Goal: Complete application form

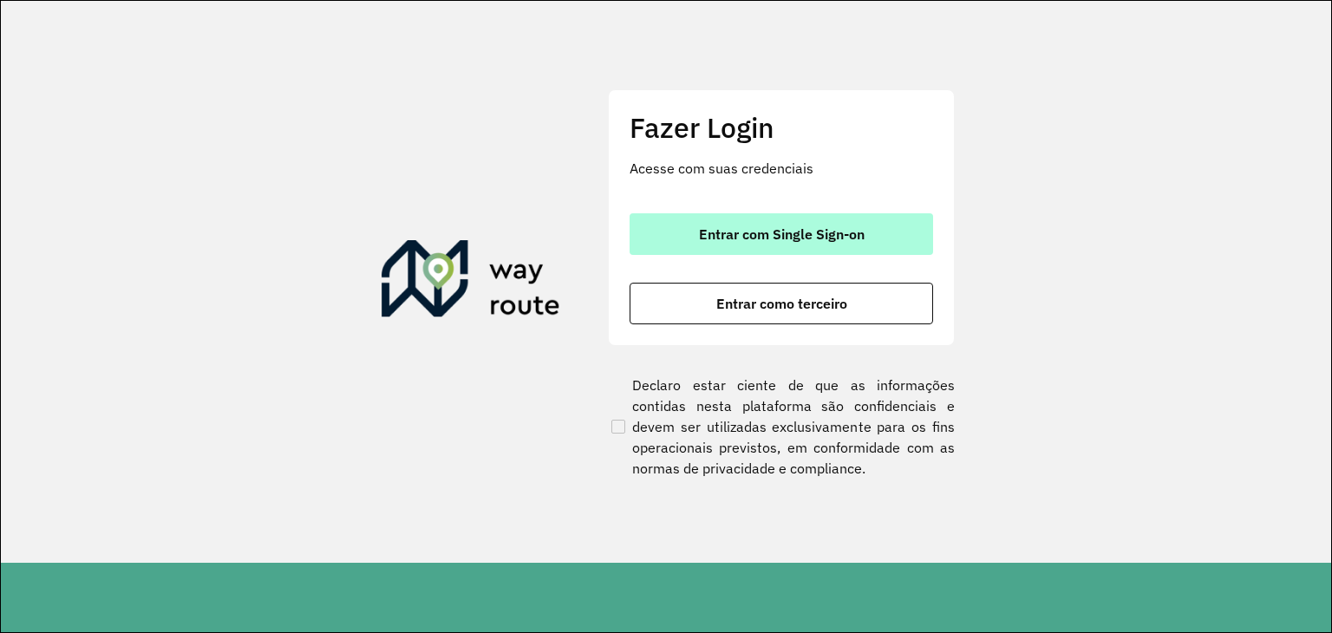
click at [792, 222] on button "Entrar com Single Sign-on" at bounding box center [782, 234] width 304 height 42
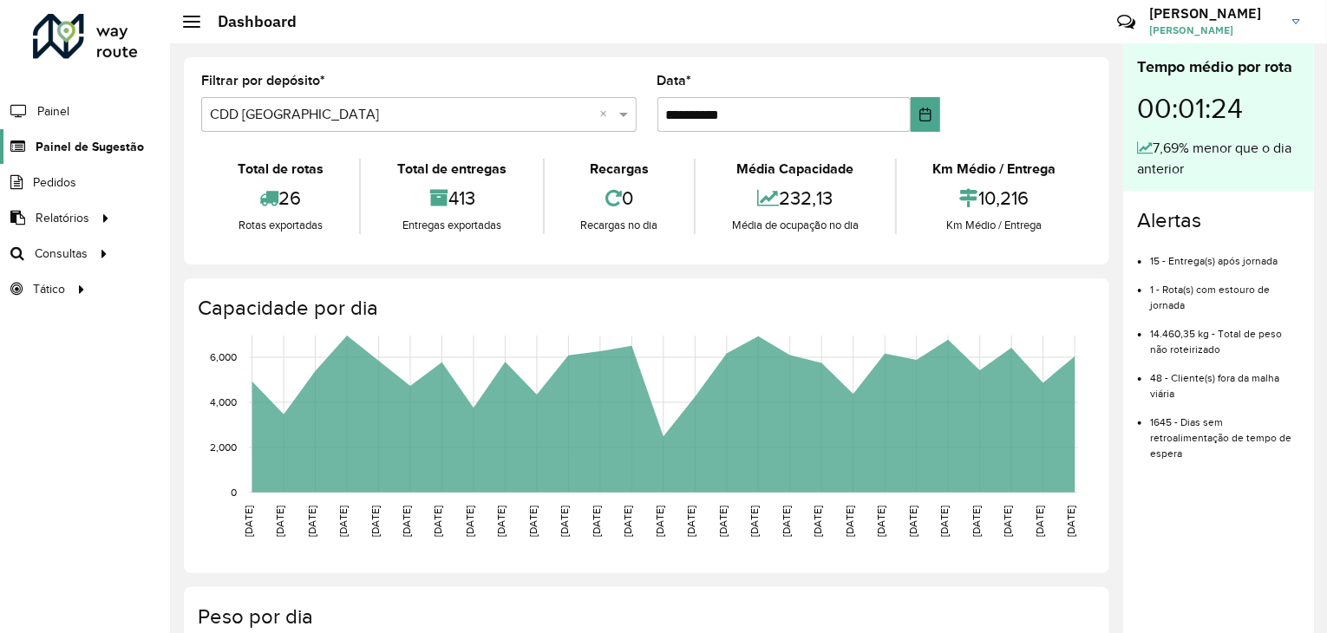
click at [127, 138] on span "Painel de Sugestão" at bounding box center [90, 147] width 108 height 18
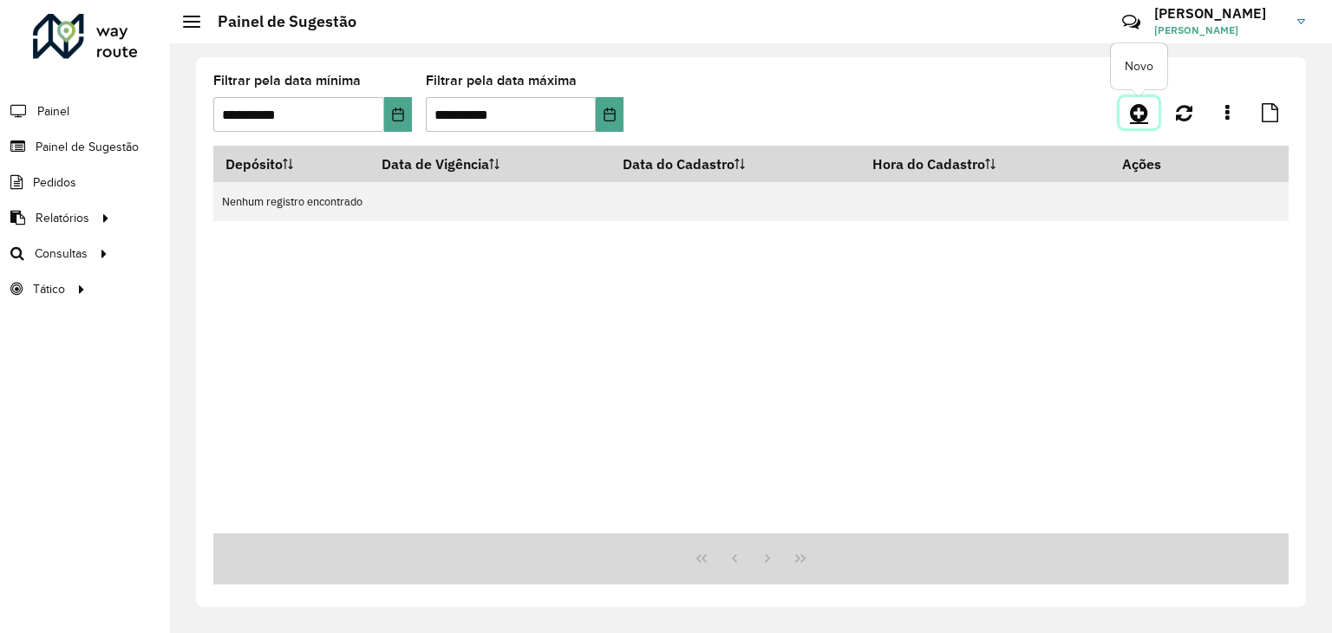
click at [1131, 114] on icon at bounding box center [1139, 112] width 18 height 21
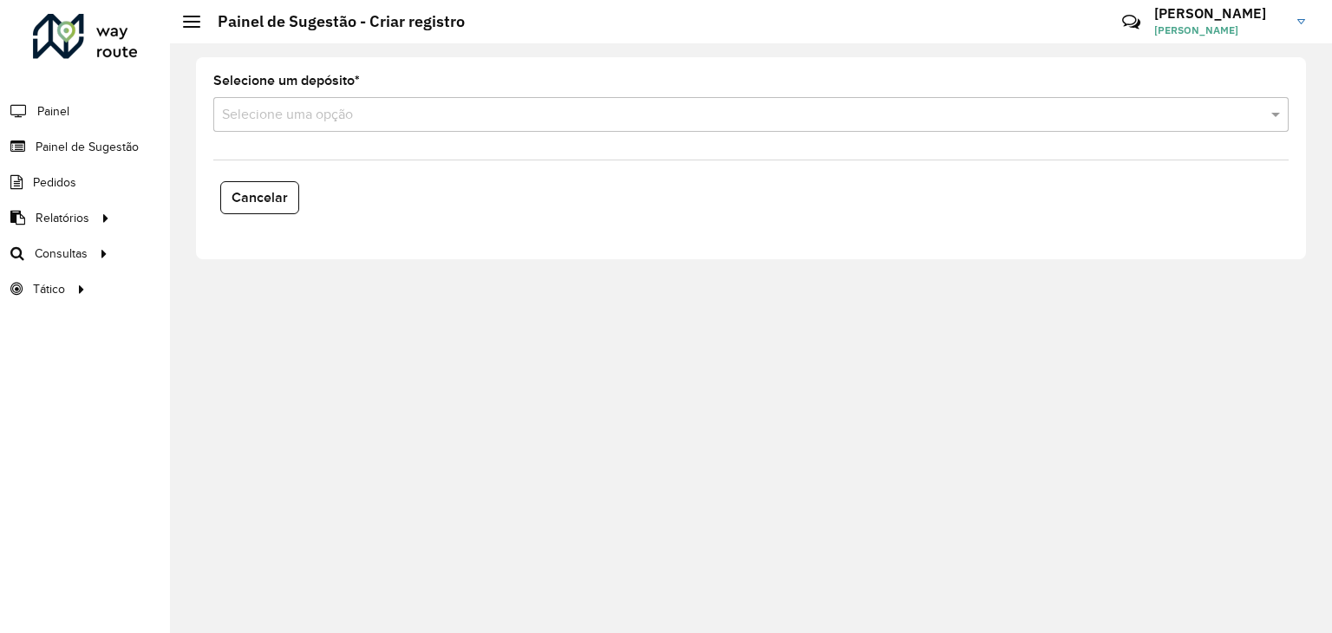
click at [288, 115] on input "text" at bounding box center [734, 115] width 1024 height 21
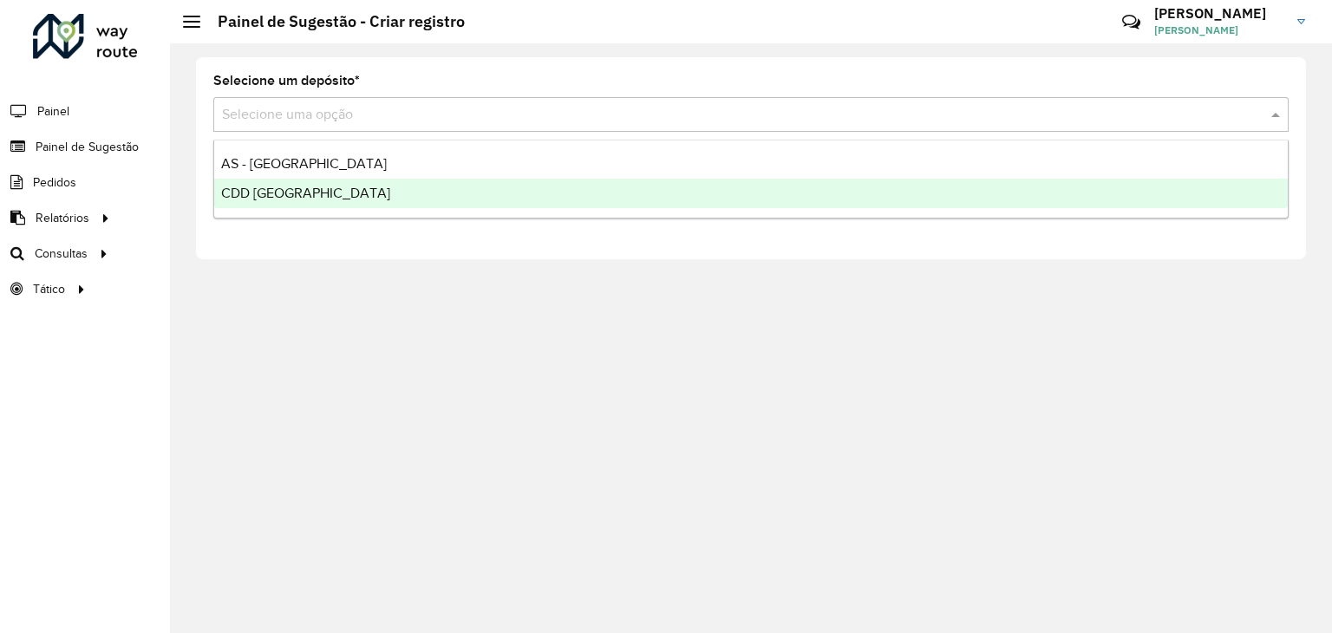
click at [297, 198] on span "CDD [GEOGRAPHIC_DATA]" at bounding box center [305, 193] width 169 height 15
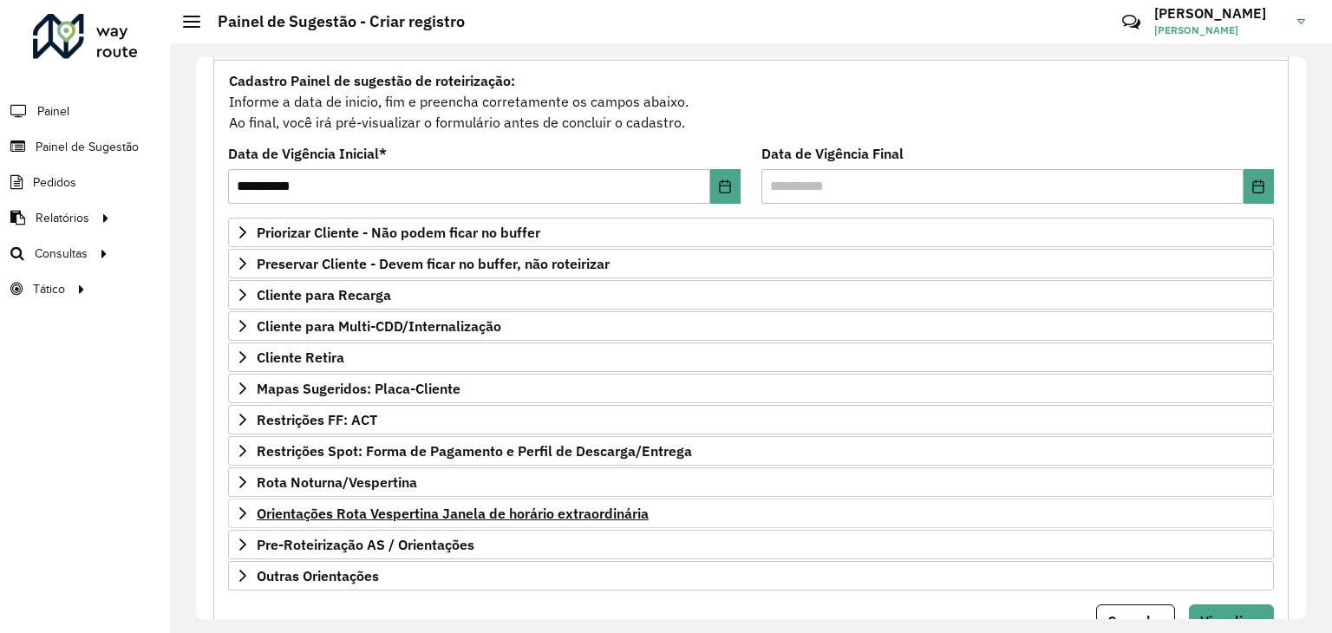
scroll to position [226, 0]
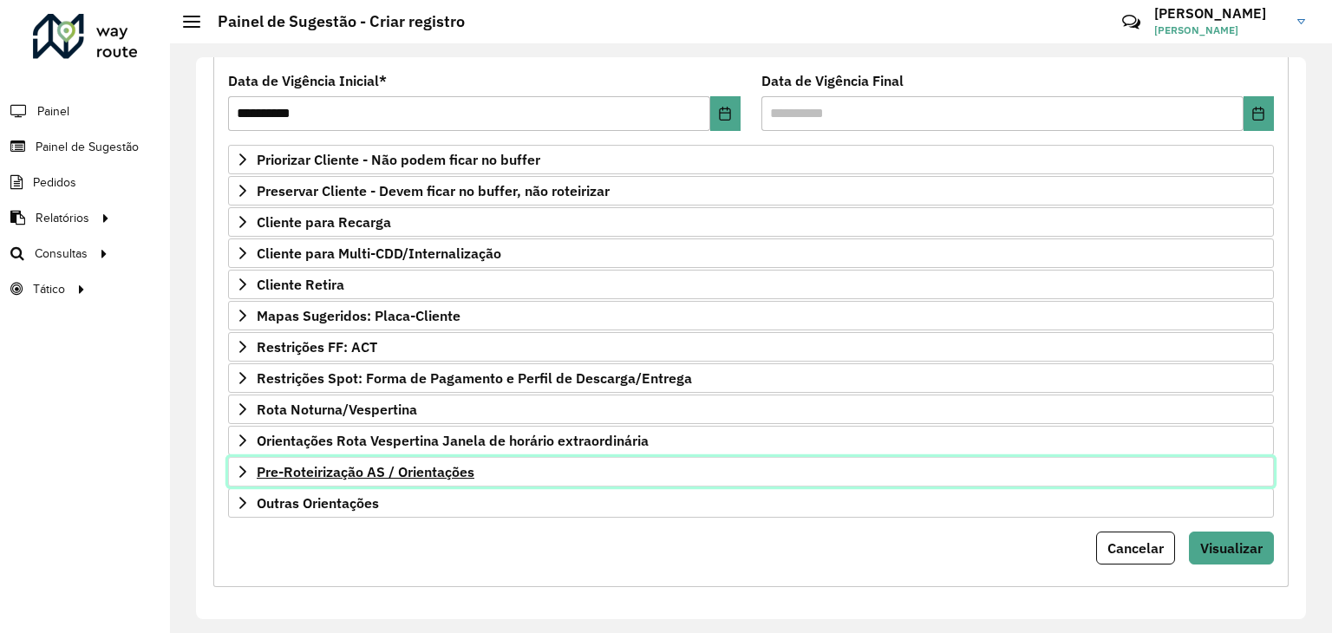
click at [398, 469] on span "Pre-Roteirização AS / Orientações" at bounding box center [366, 472] width 218 height 14
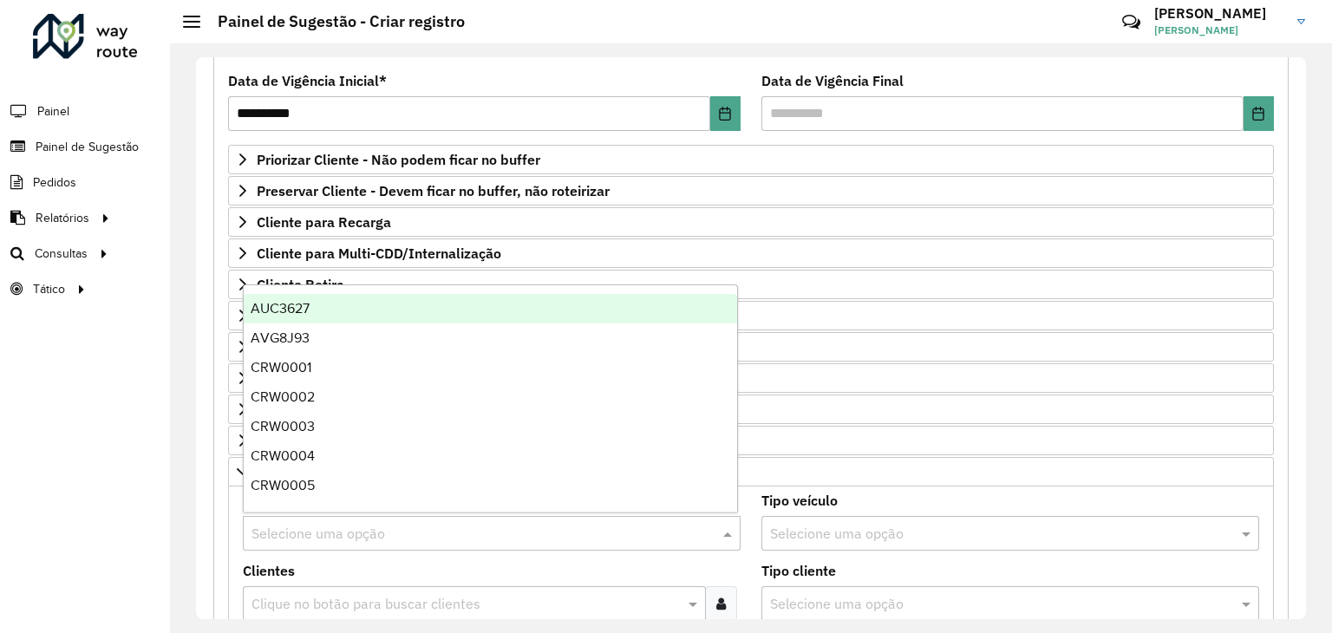
click at [348, 524] on input "text" at bounding box center [475, 534] width 446 height 21
type input "***"
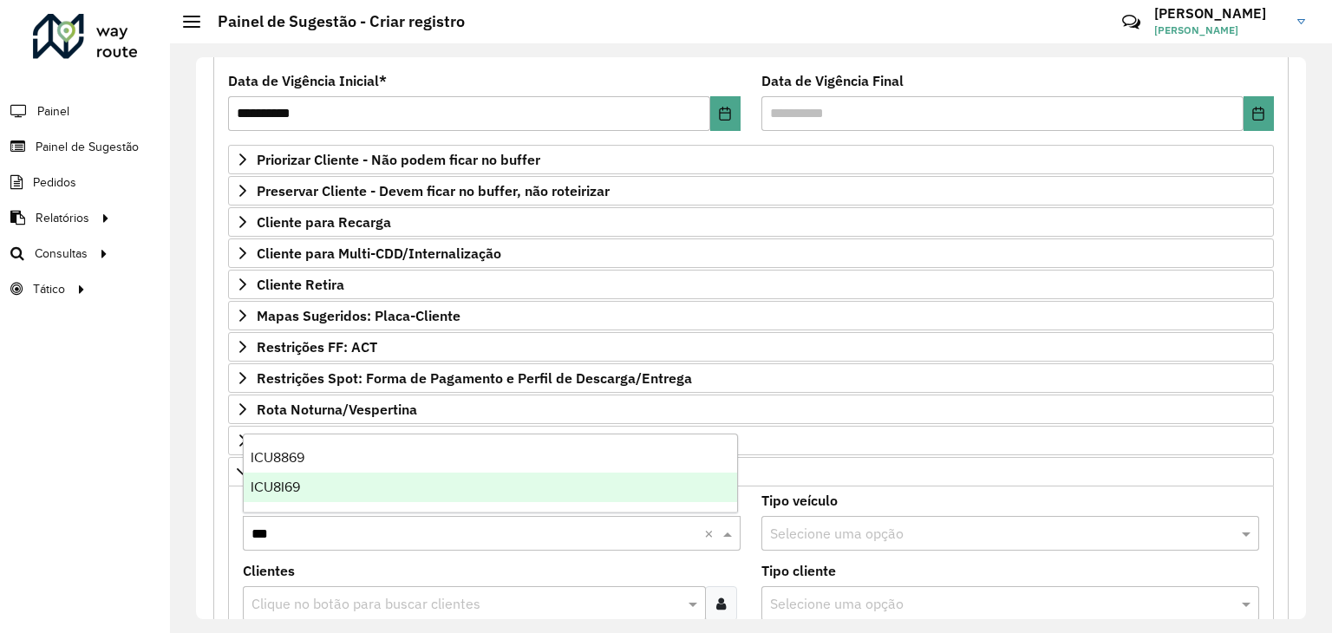
click at [363, 481] on div "ICU8I69" at bounding box center [491, 487] width 494 height 29
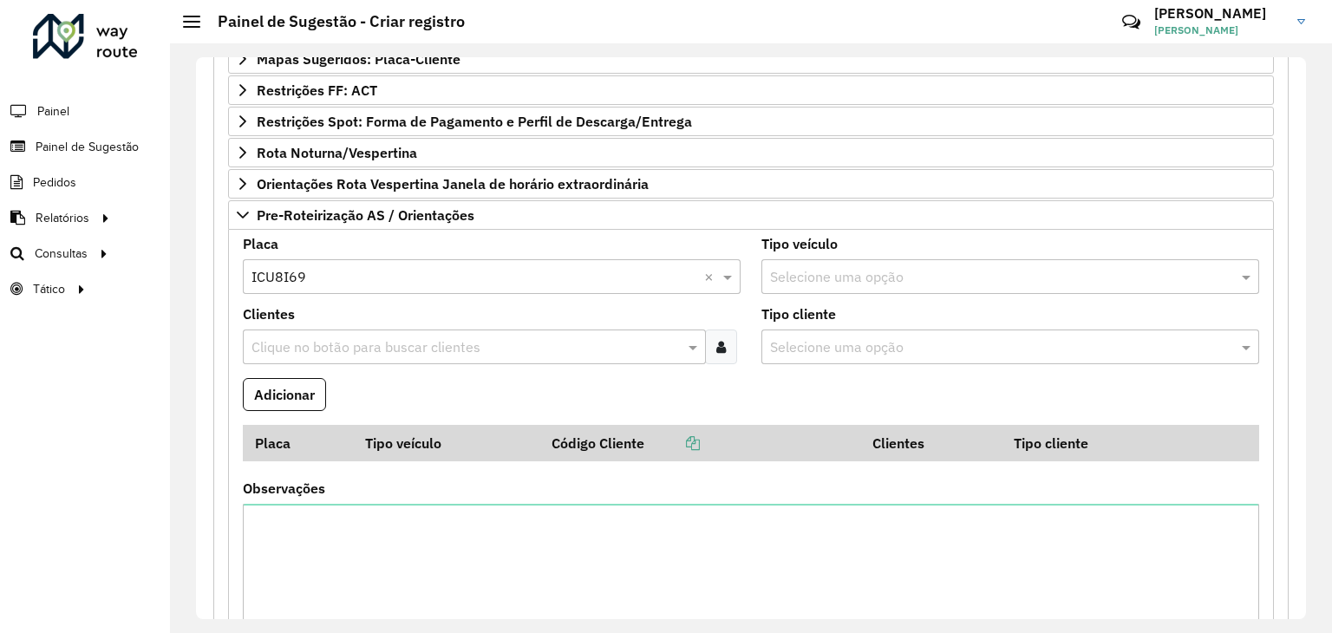
scroll to position [486, 0]
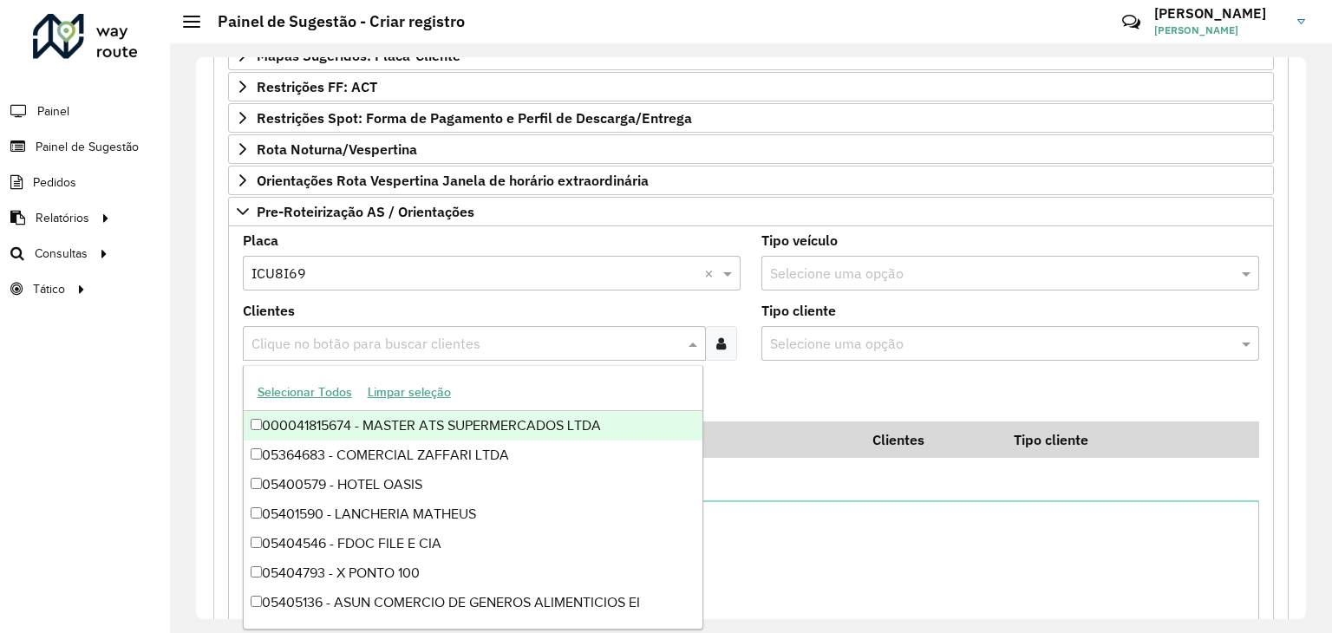
click at [386, 341] on input "text" at bounding box center [465, 344] width 437 height 21
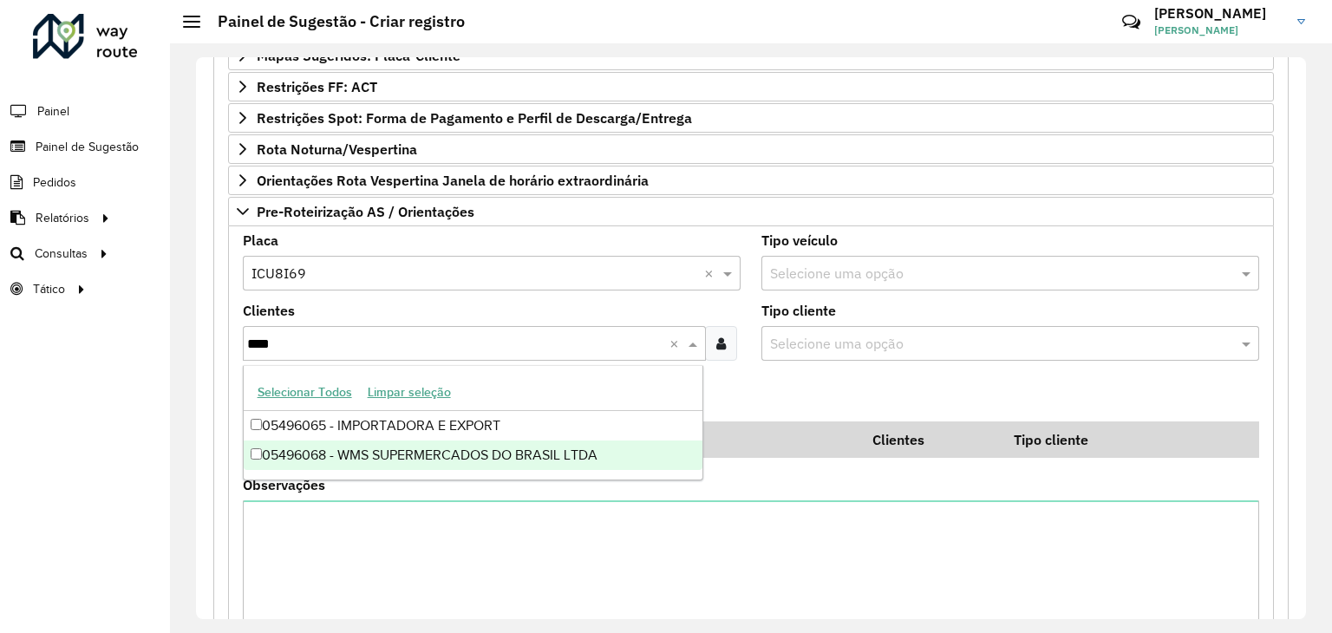
type input "*****"
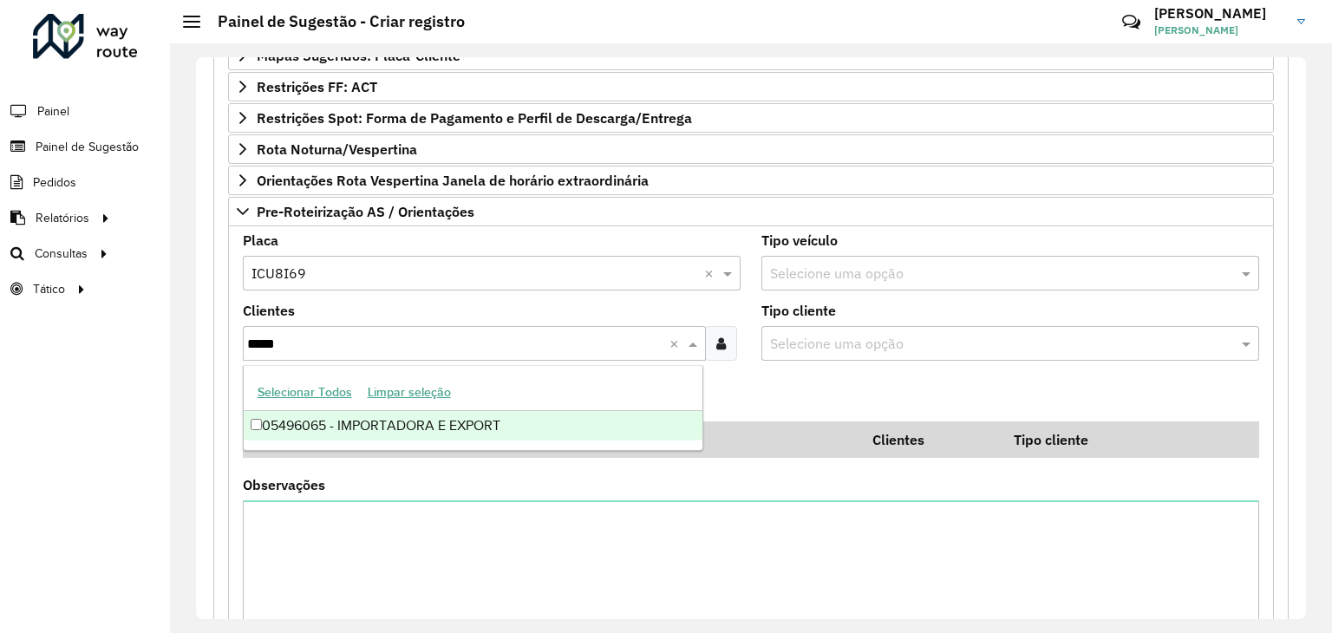
click at [404, 411] on div "05496065 - IMPORTADORA E EXPORT" at bounding box center [474, 425] width 460 height 29
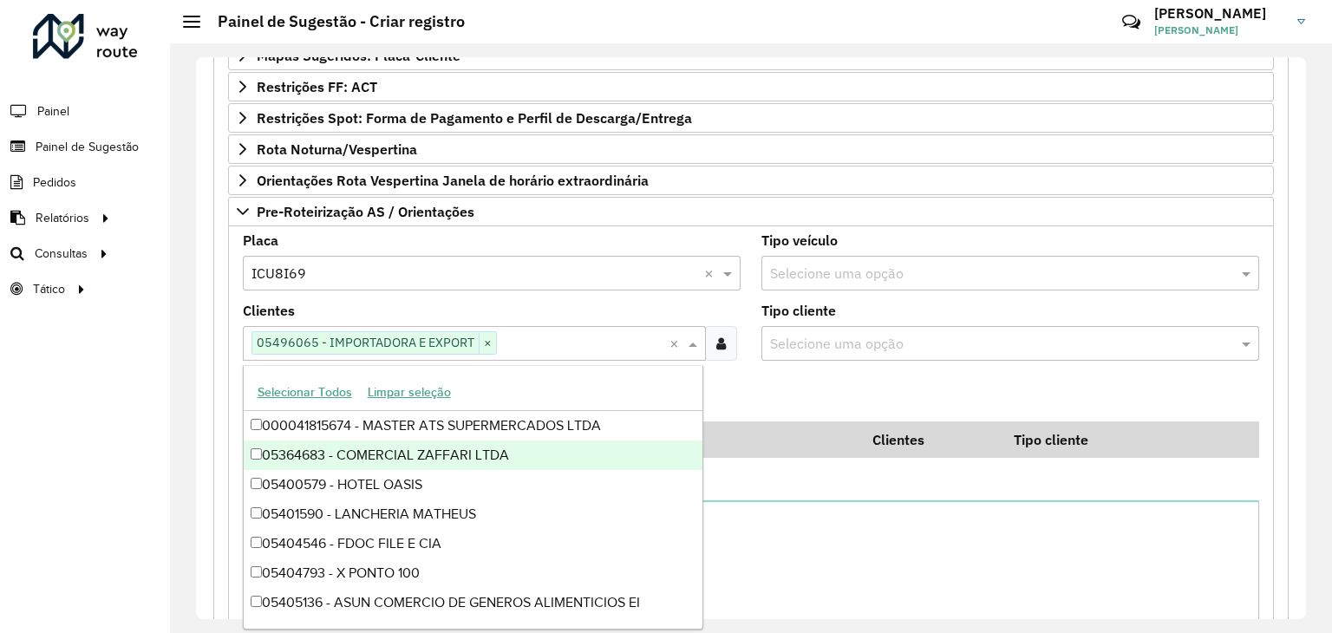
click at [782, 467] on formly-field "Placa Tipo veículo Código Cliente Clientes Tipo cliente" at bounding box center [751, 450] width 1038 height 57
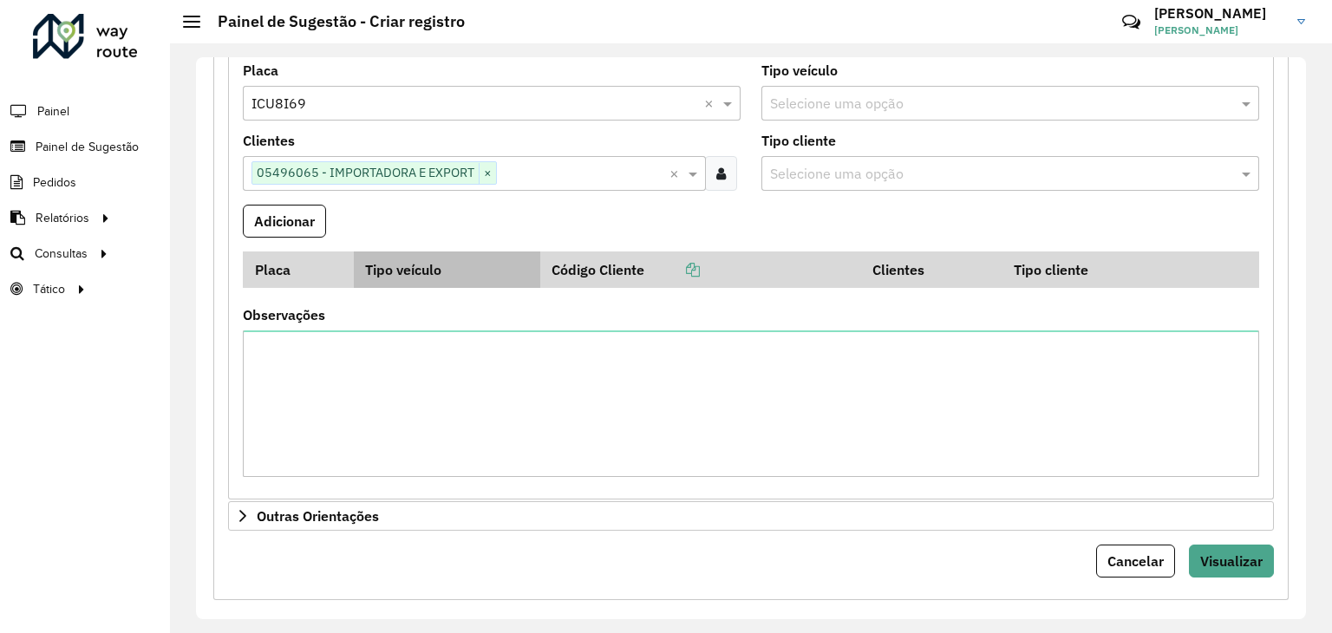
scroll to position [659, 0]
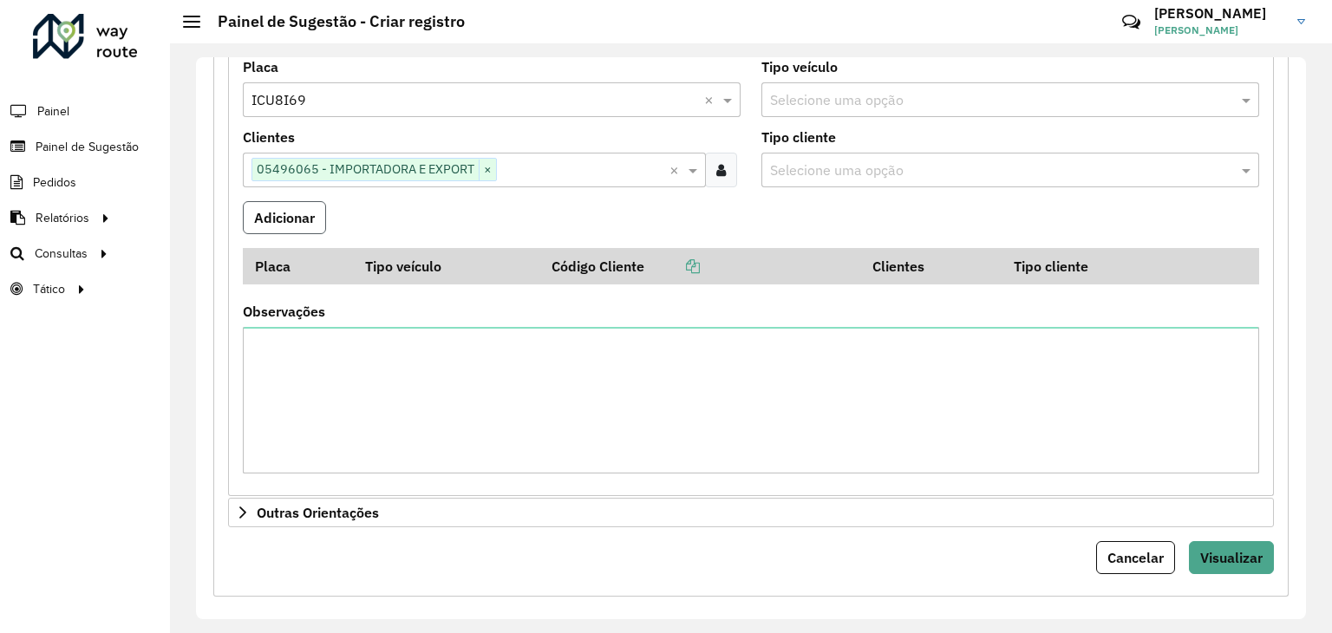
click at [287, 208] on button "Adicionar" at bounding box center [284, 217] width 83 height 33
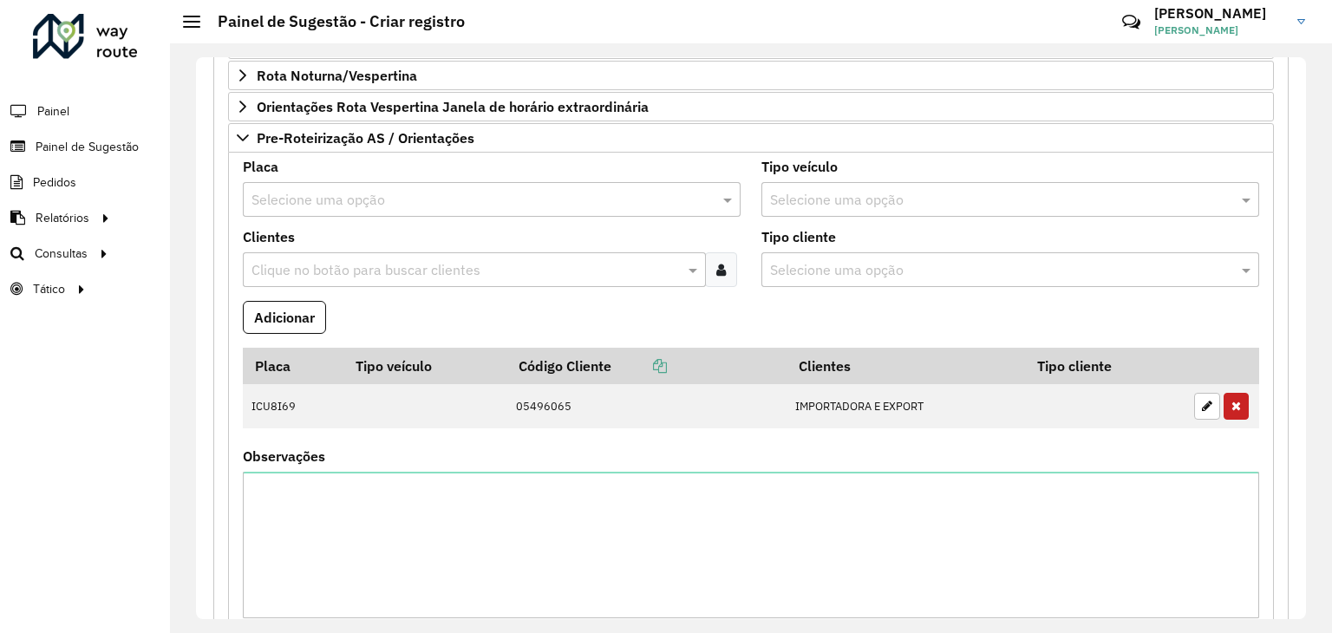
scroll to position [486, 0]
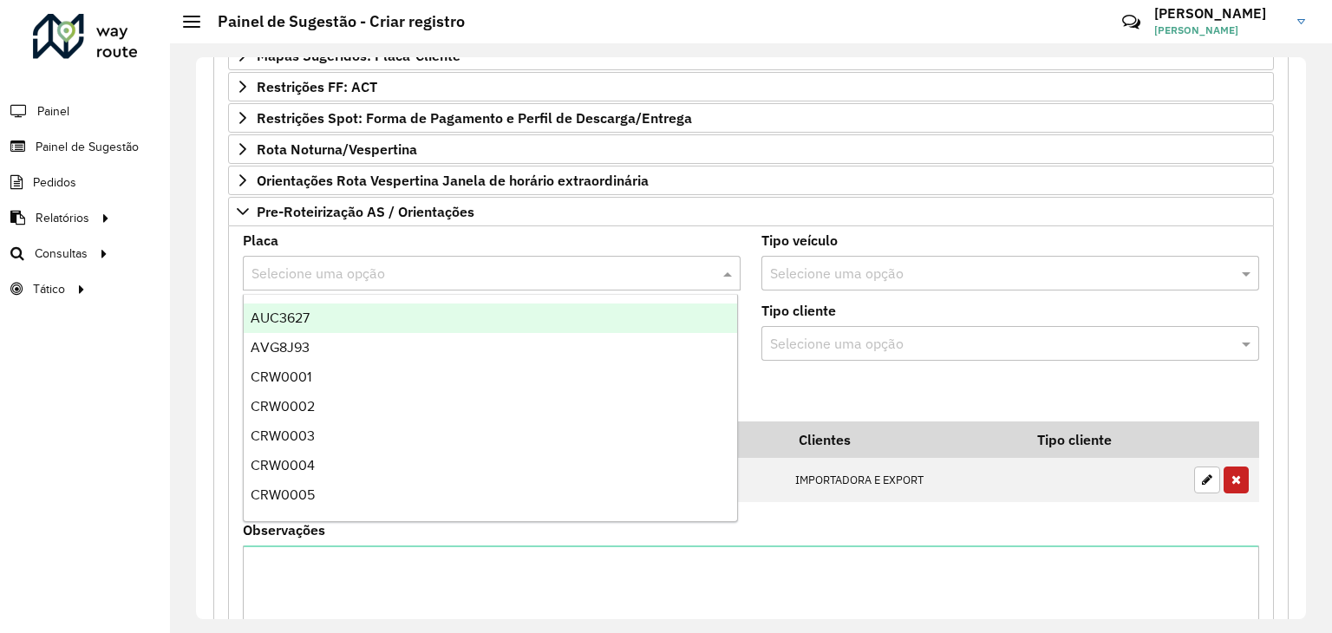
drag, startPoint x: 325, startPoint y: 264, endPoint x: 319, endPoint y: 275, distance: 12.8
click at [325, 265] on input "text" at bounding box center [475, 274] width 446 height 21
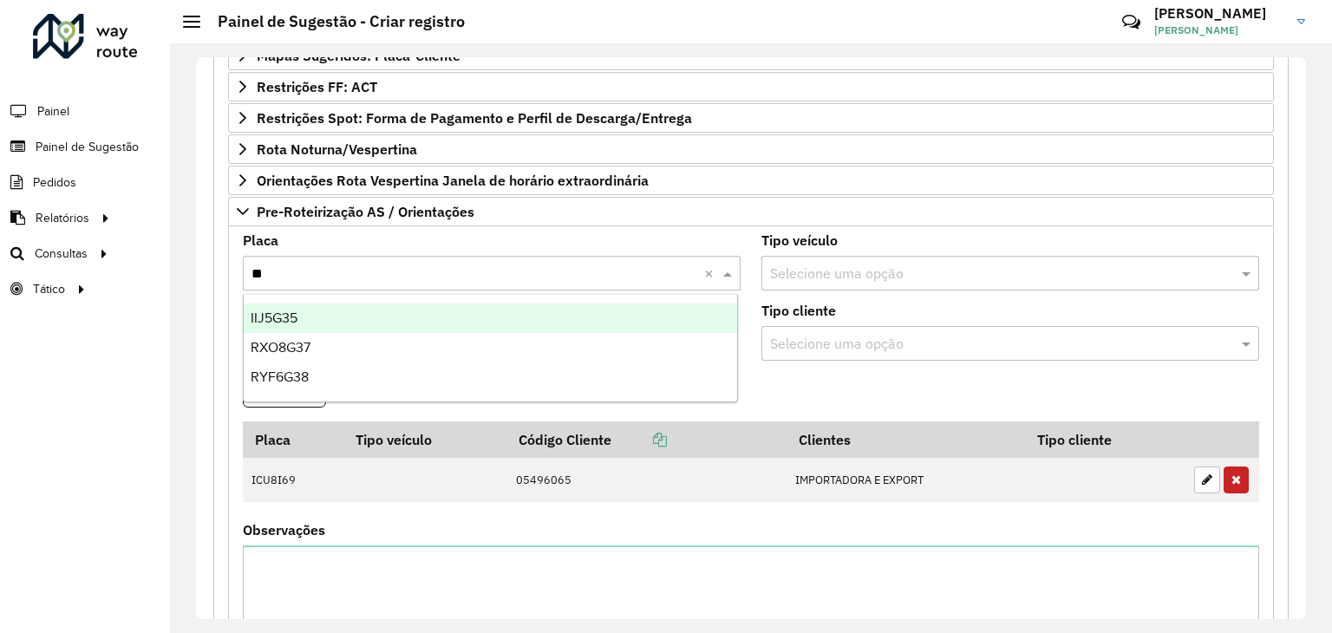
type input "***"
click at [335, 317] on div "RYF6G38" at bounding box center [491, 318] width 494 height 29
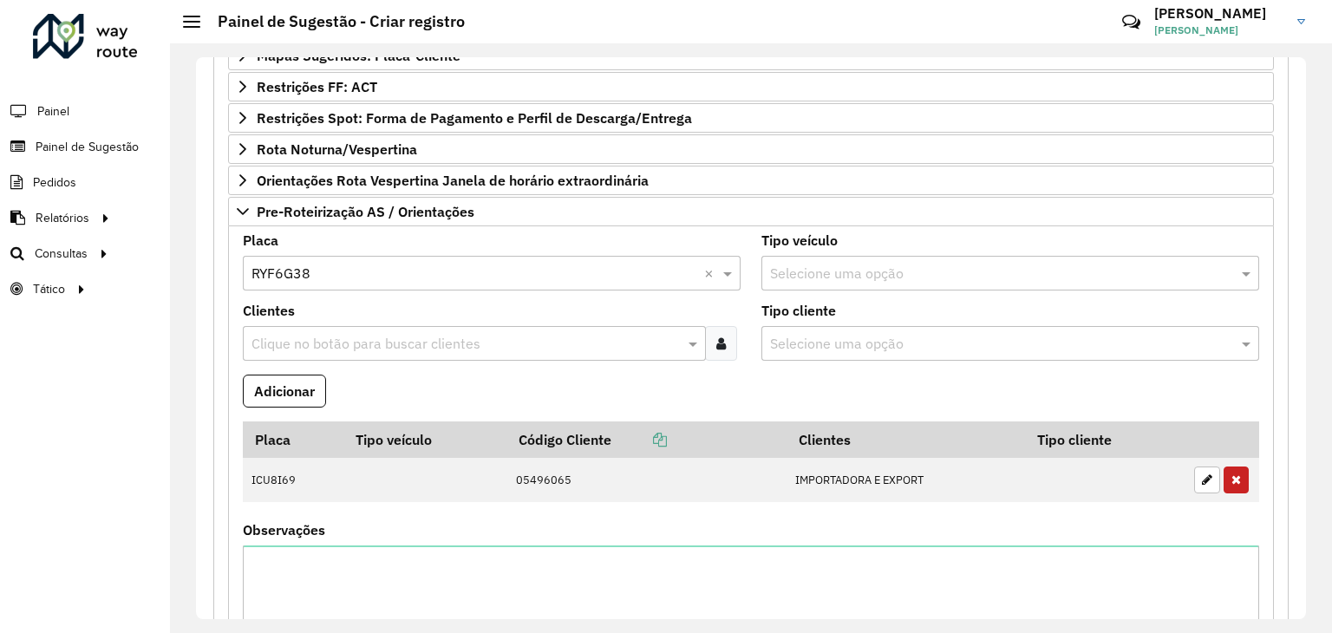
click at [448, 345] on input "text" at bounding box center [465, 344] width 437 height 21
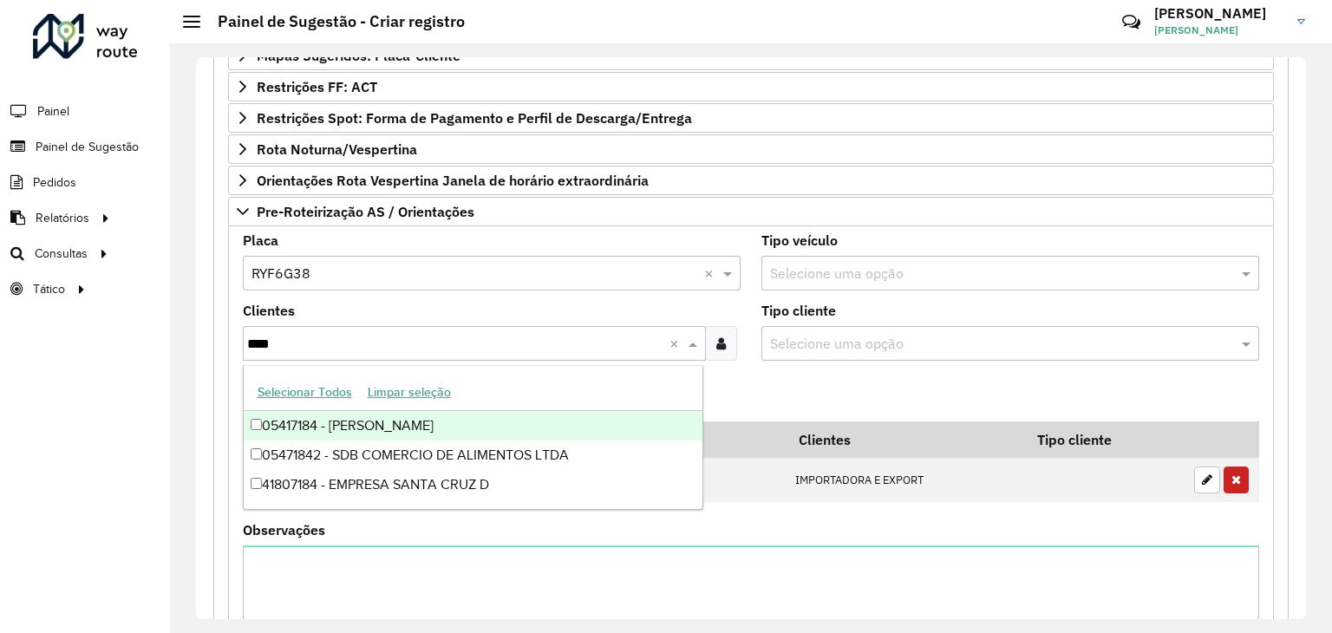
type input "*****"
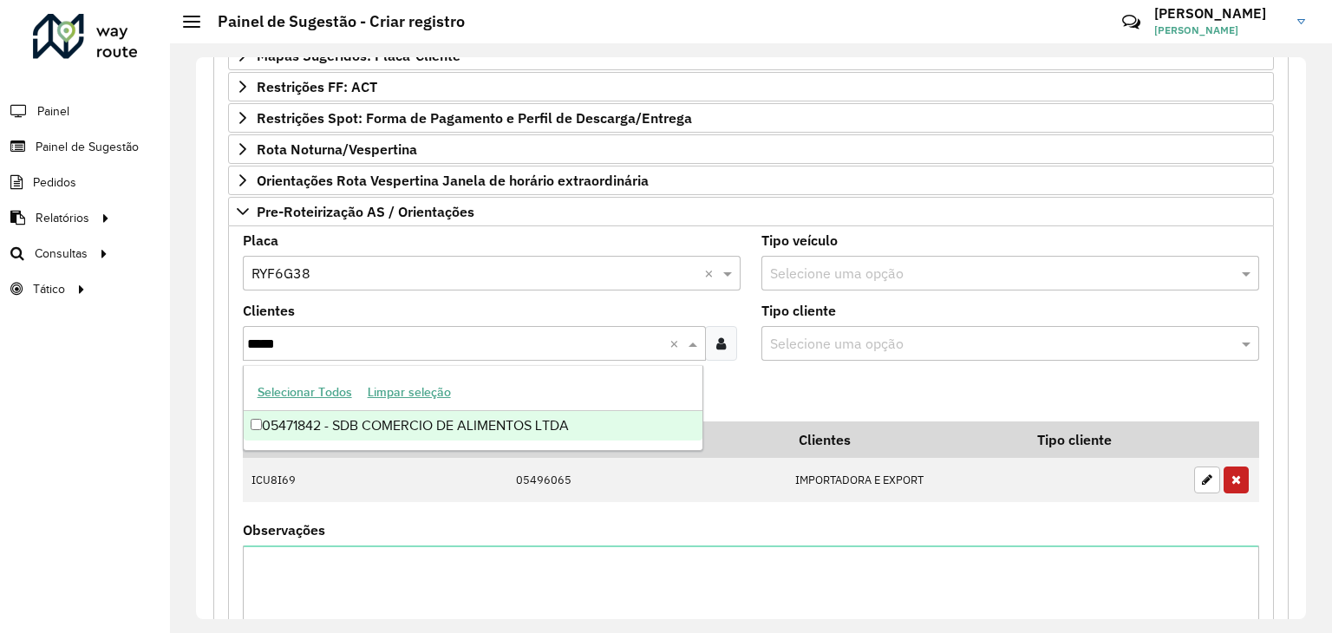
click at [500, 419] on div "05471842 - SDB COMERCIO DE ALIMENTOS LTDA" at bounding box center [474, 425] width 460 height 29
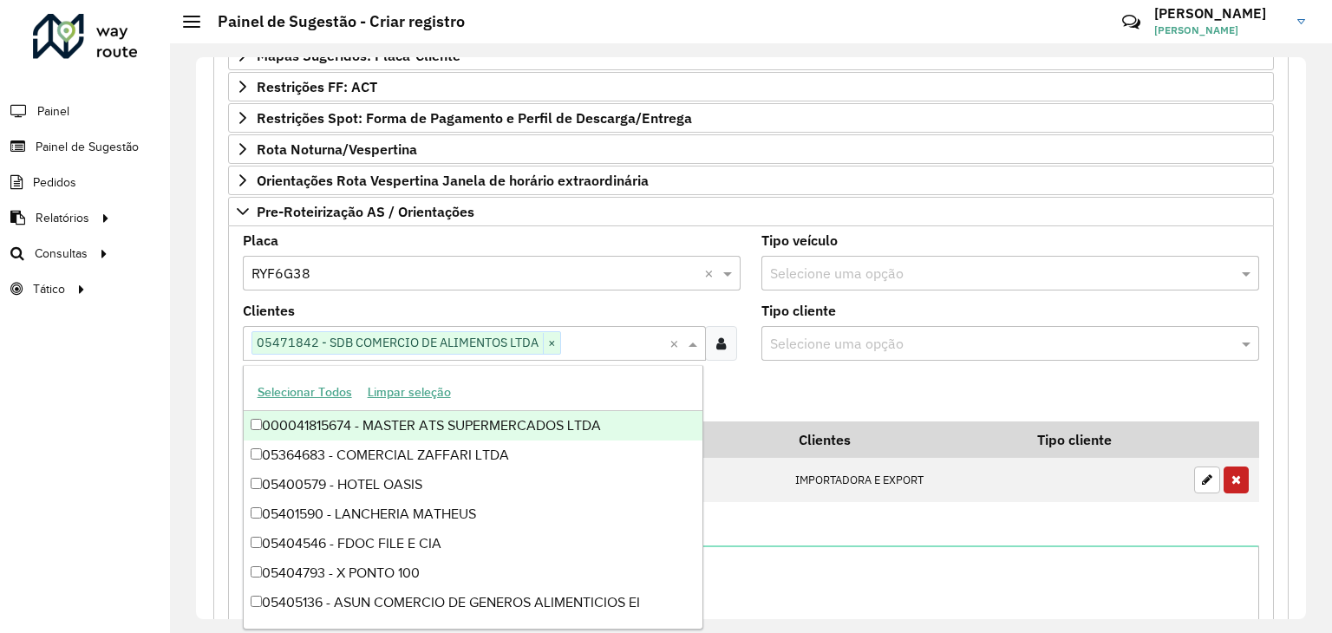
click at [737, 375] on formly-field "Adicionar" at bounding box center [751, 398] width 1038 height 47
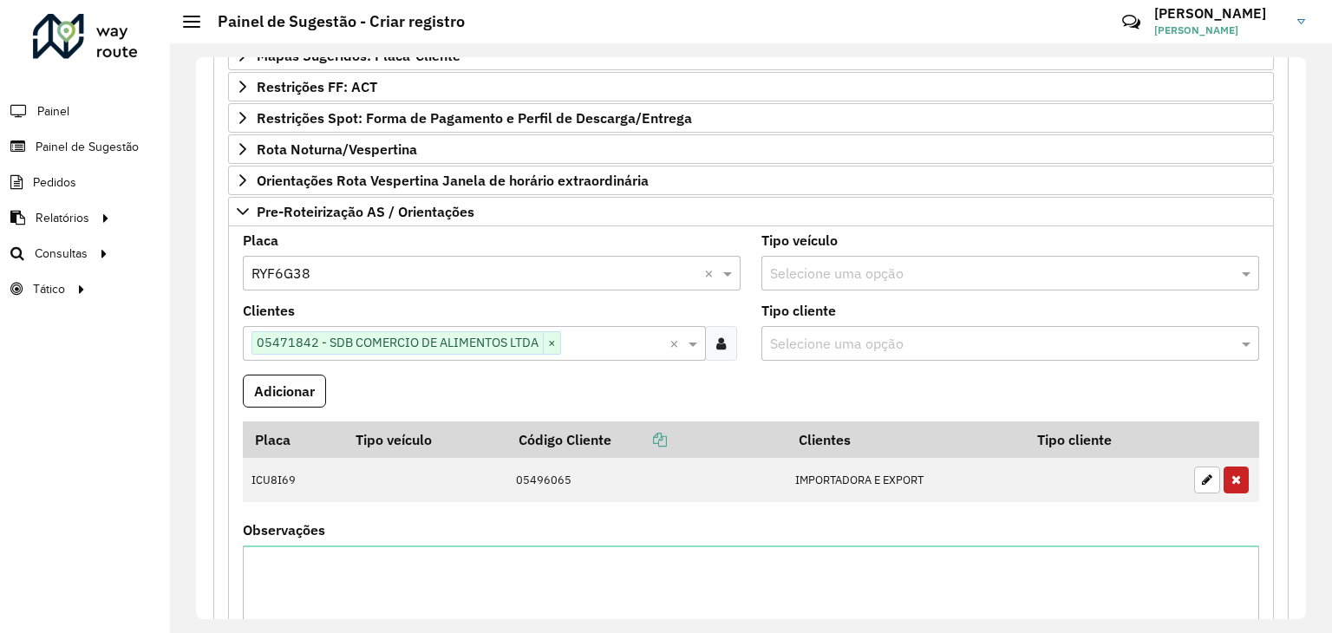
click at [326, 396] on button "Adicionar" at bounding box center [284, 391] width 83 height 33
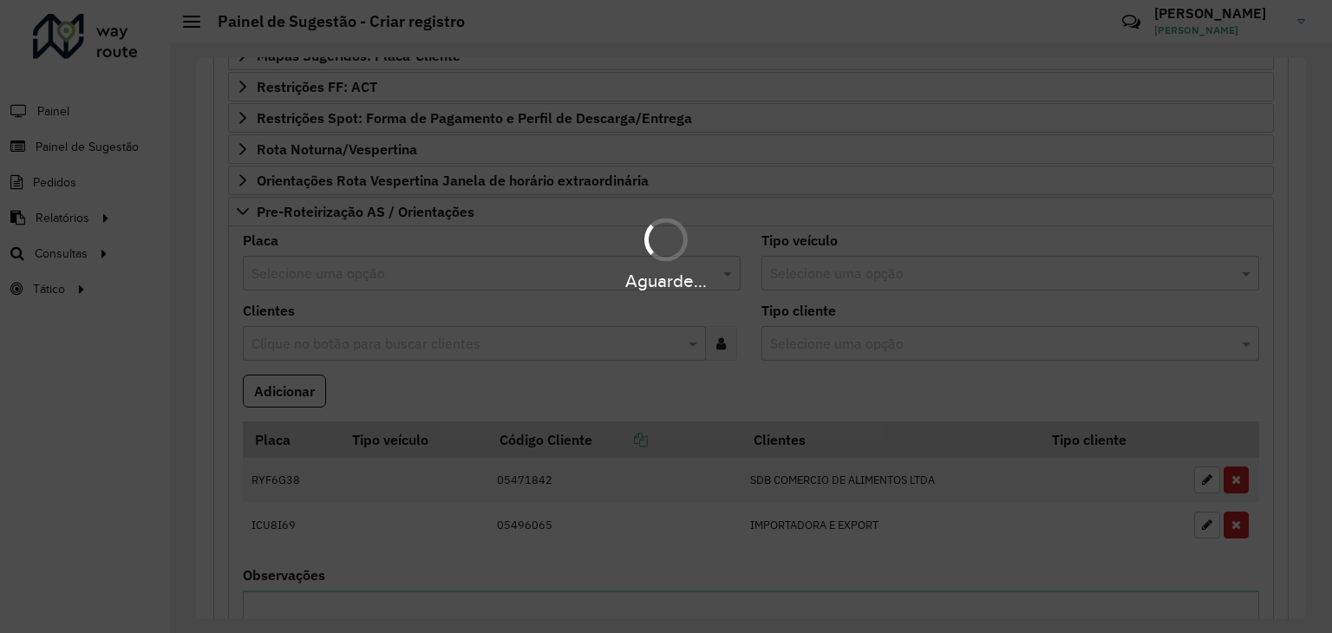
click at [286, 396] on div "Aguarde..." at bounding box center [666, 316] width 1332 height 633
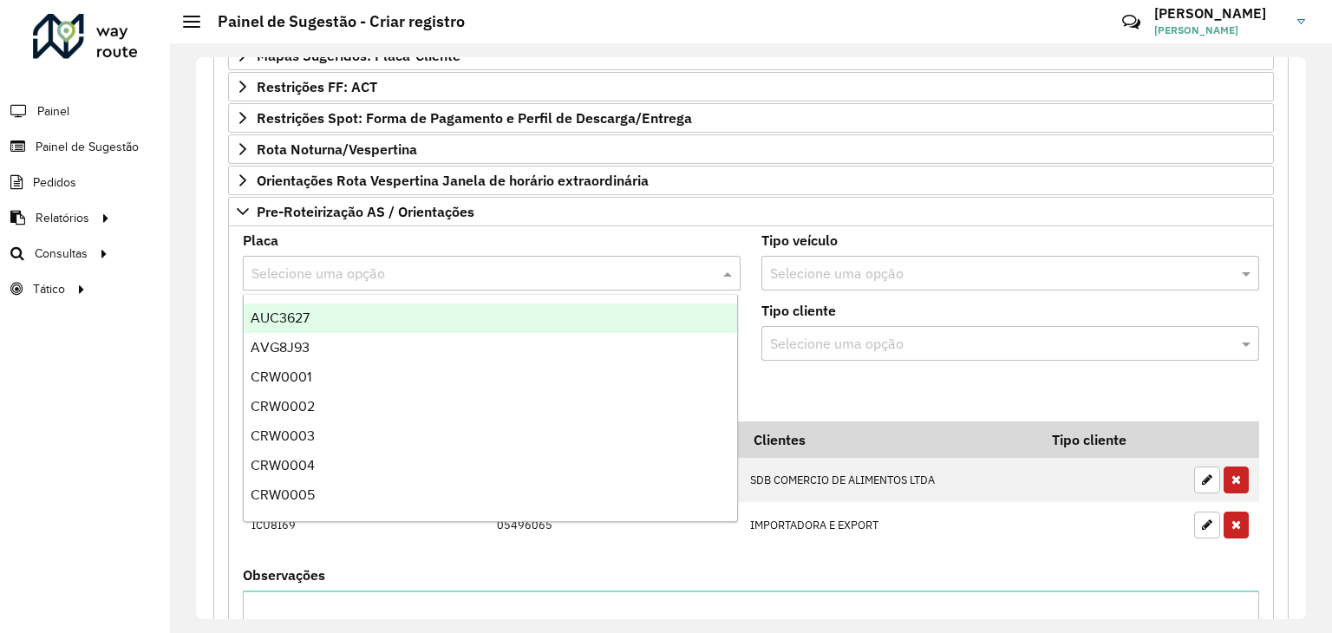
click at [311, 271] on input "text" at bounding box center [475, 274] width 446 height 21
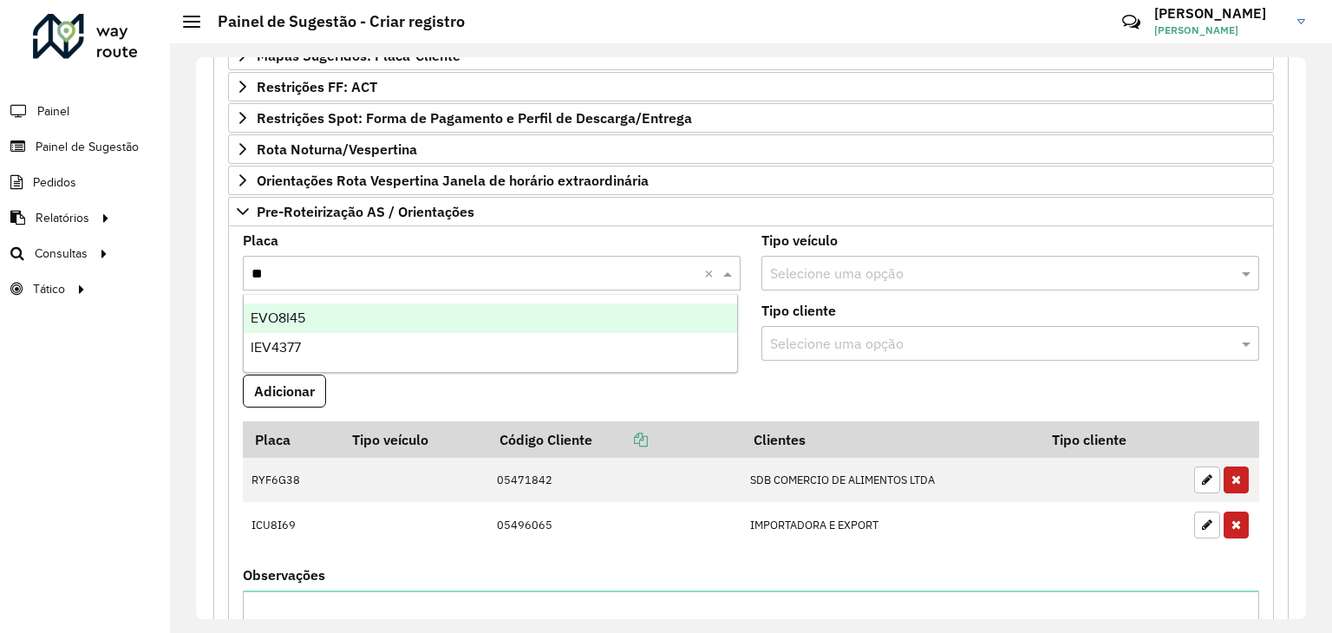
type input "***"
click at [334, 311] on div "EVO8I45" at bounding box center [491, 318] width 494 height 29
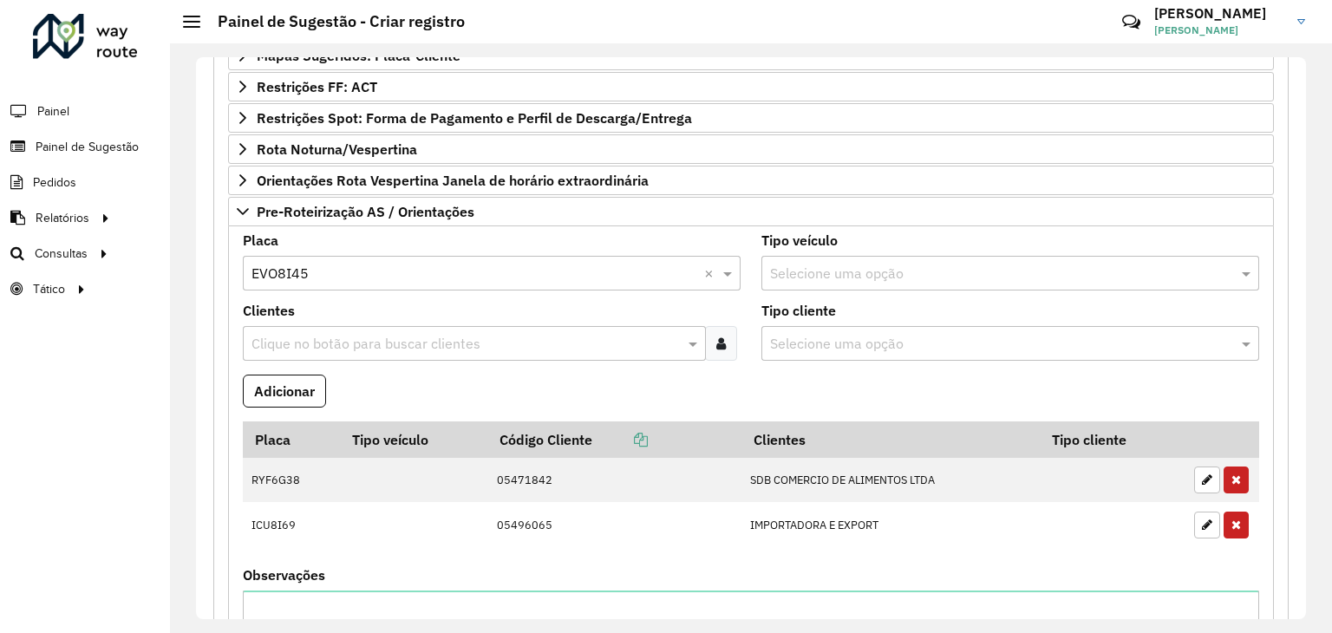
click at [534, 396] on formly-field "Adicionar" at bounding box center [751, 398] width 1038 height 47
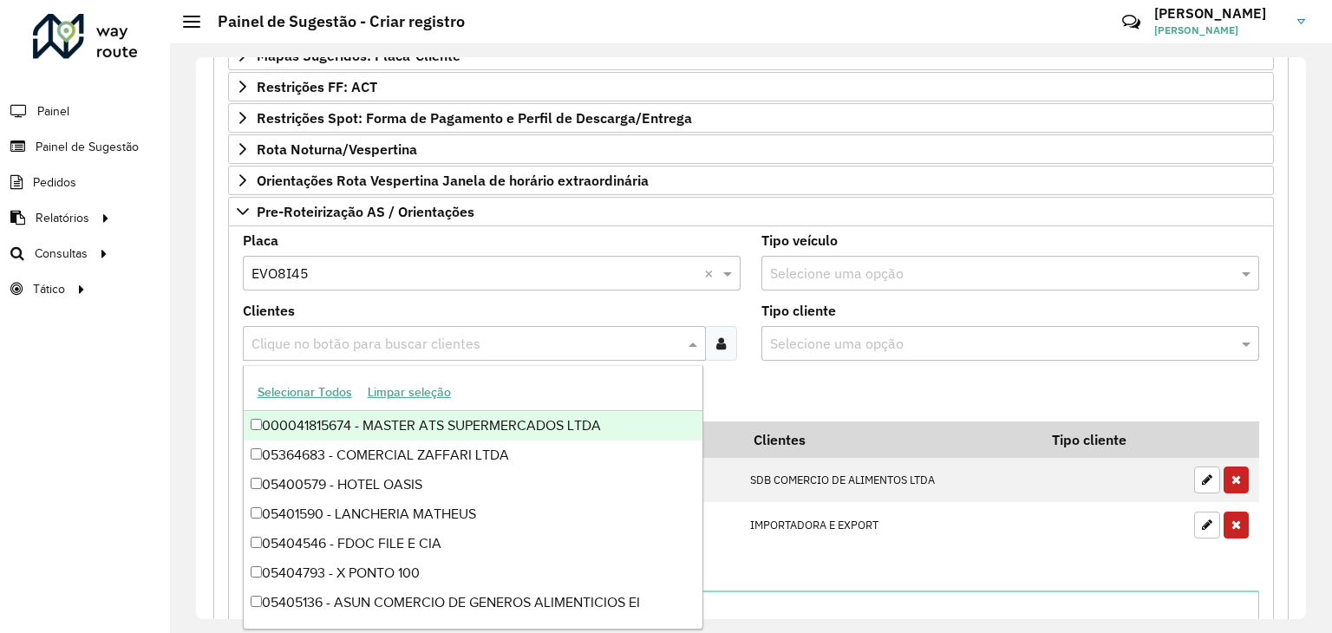
click at [317, 351] on div "Clique no botão para buscar clientes" at bounding box center [474, 343] width 463 height 35
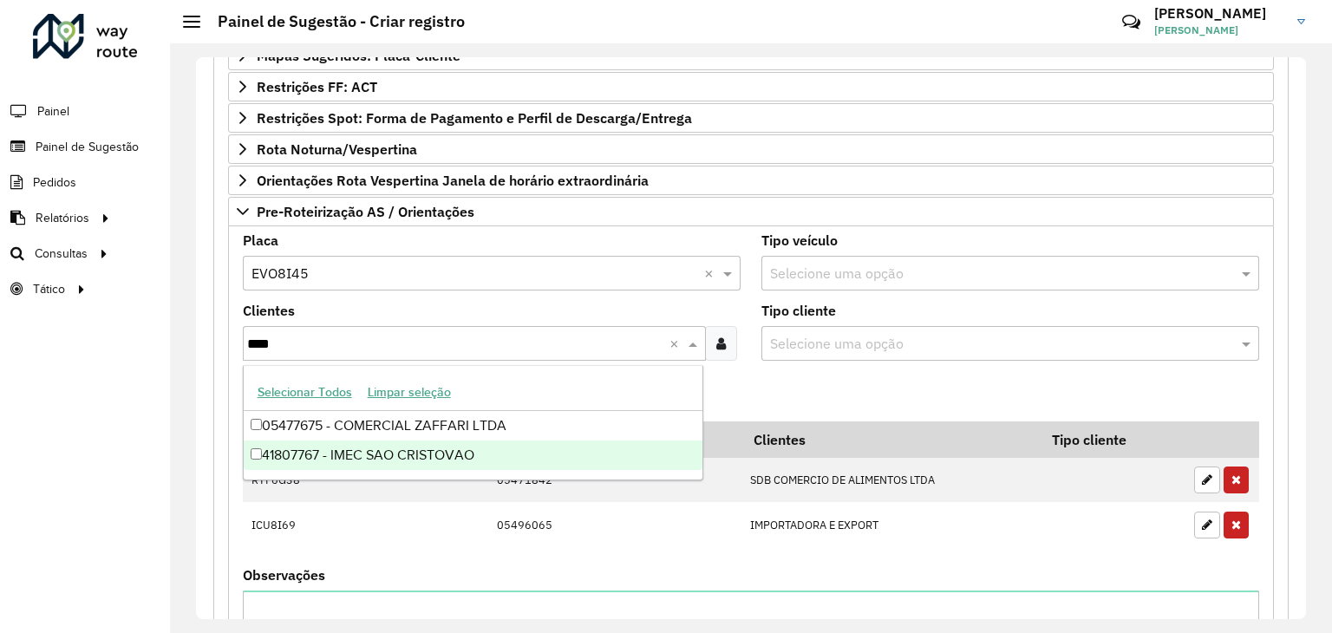
type input "****"
click at [378, 450] on div "41807767 - IMEC SAO CRISTOVAO" at bounding box center [474, 455] width 460 height 29
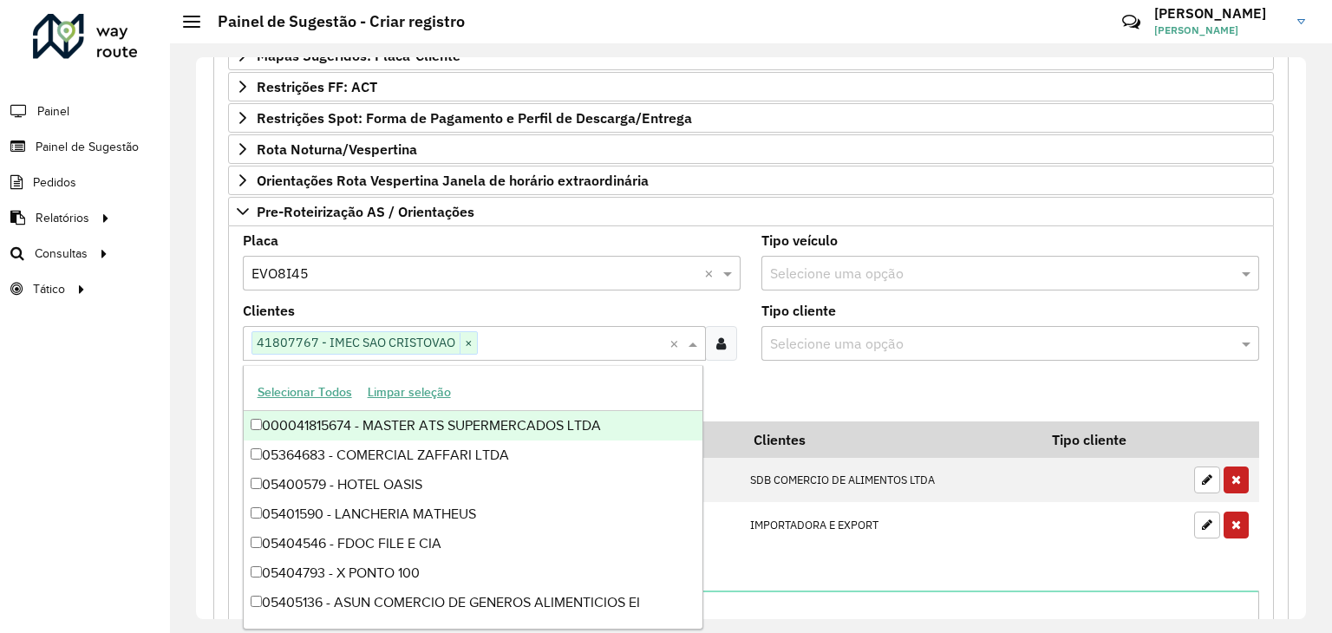
click at [732, 387] on formly-field "Adicionar" at bounding box center [751, 398] width 1038 height 47
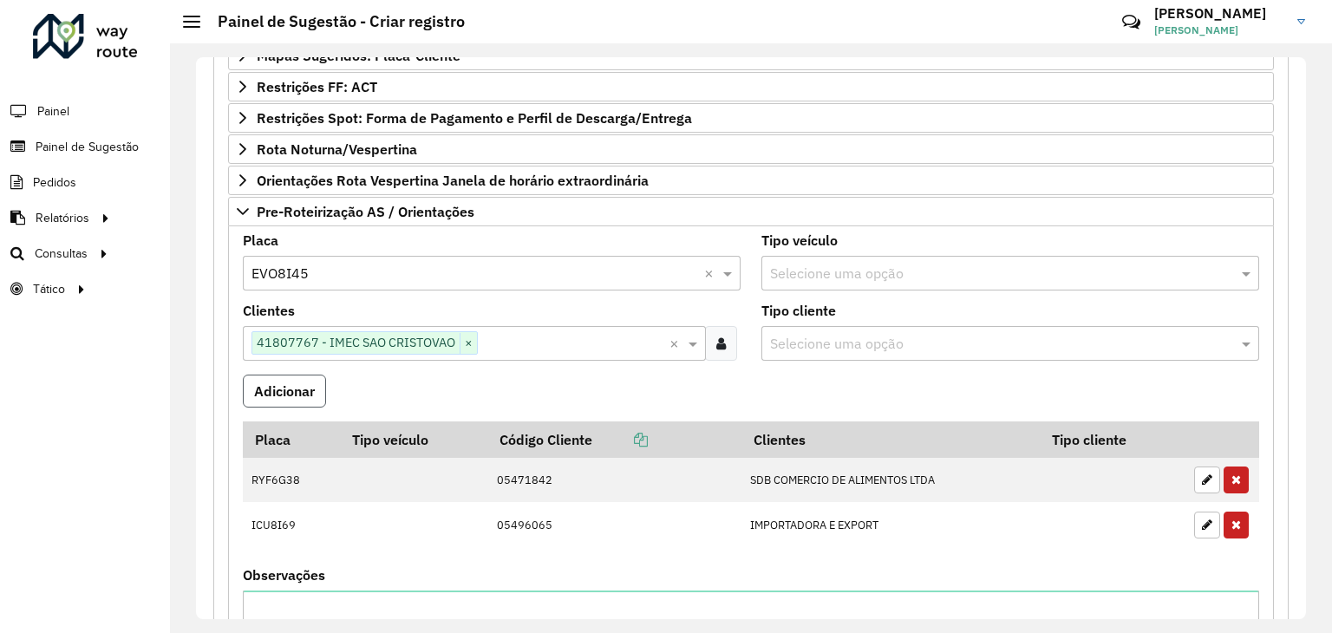
click at [299, 390] on button "Adicionar" at bounding box center [284, 391] width 83 height 33
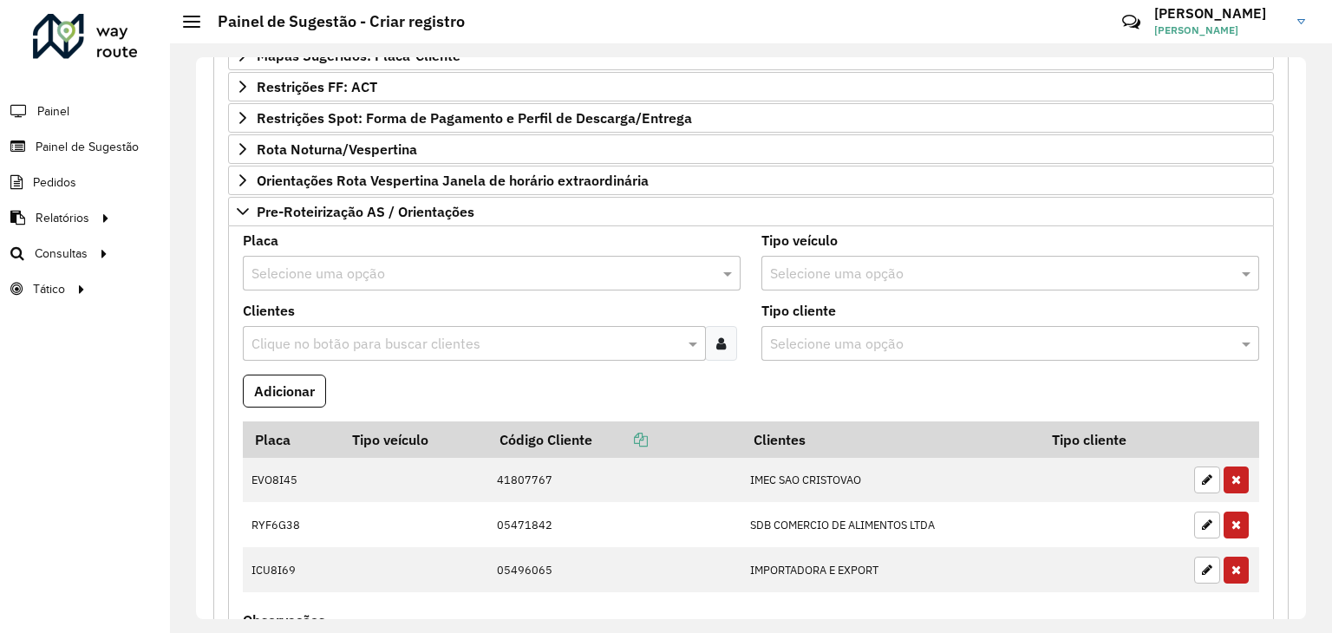
click at [295, 270] on input "text" at bounding box center [475, 274] width 446 height 21
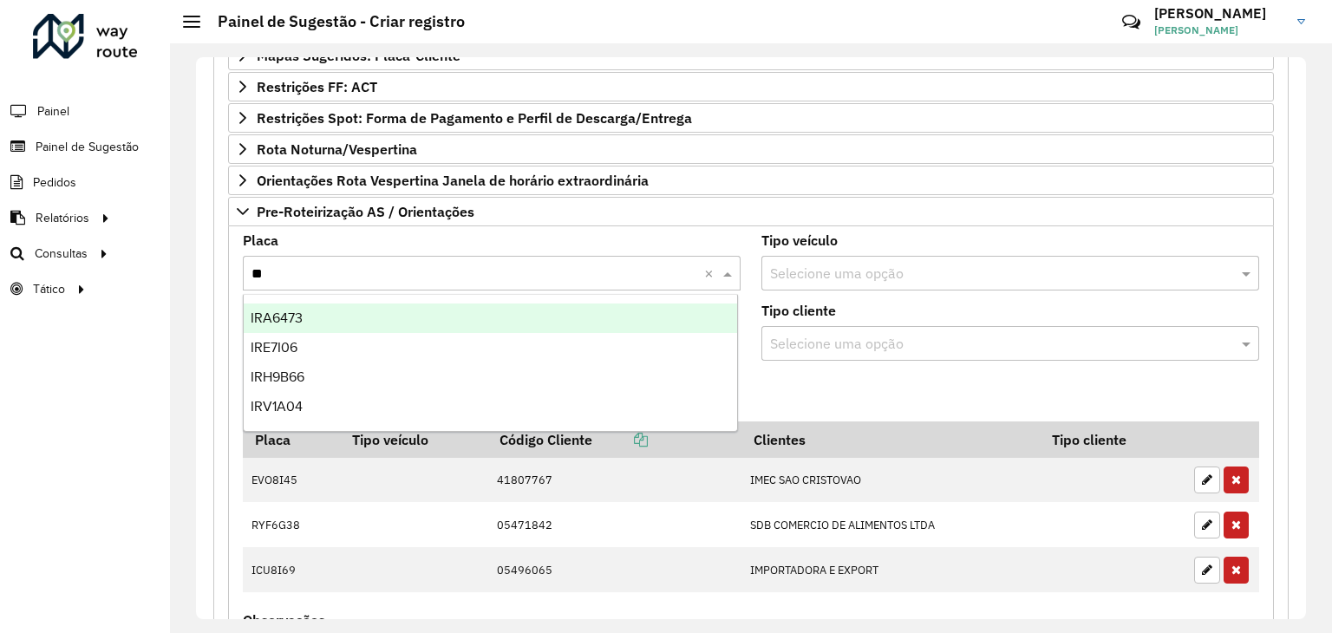
type input "***"
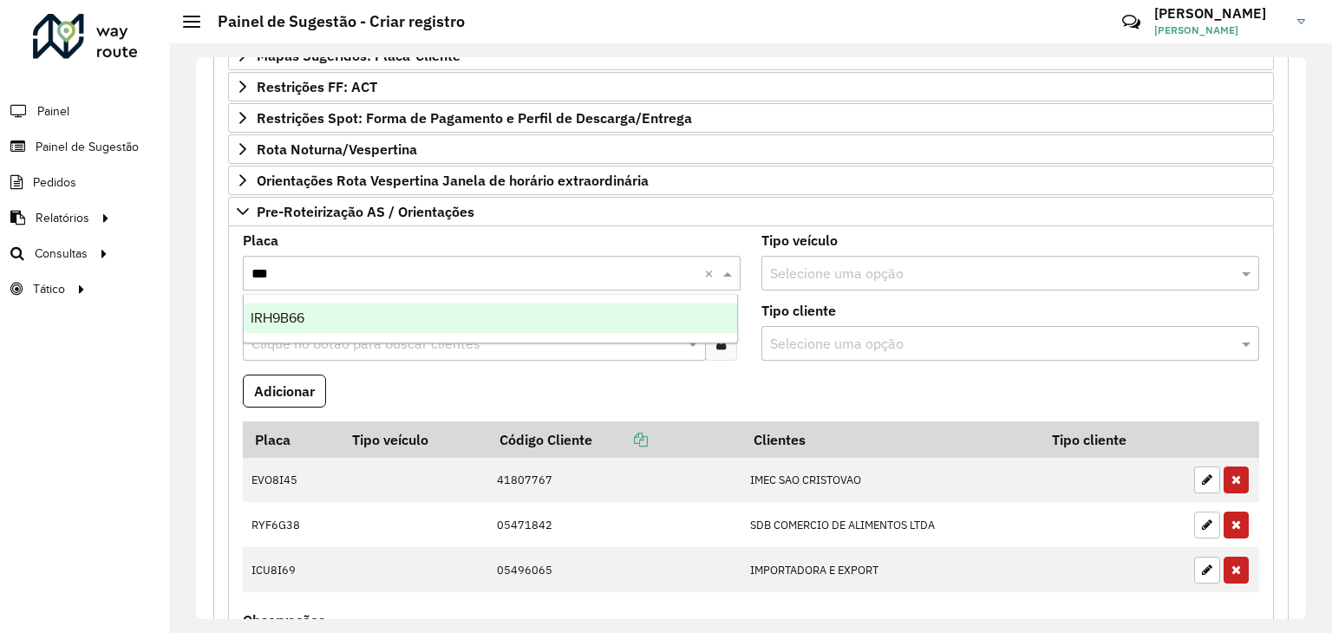
click at [310, 308] on div "IRH9B66" at bounding box center [491, 318] width 494 height 29
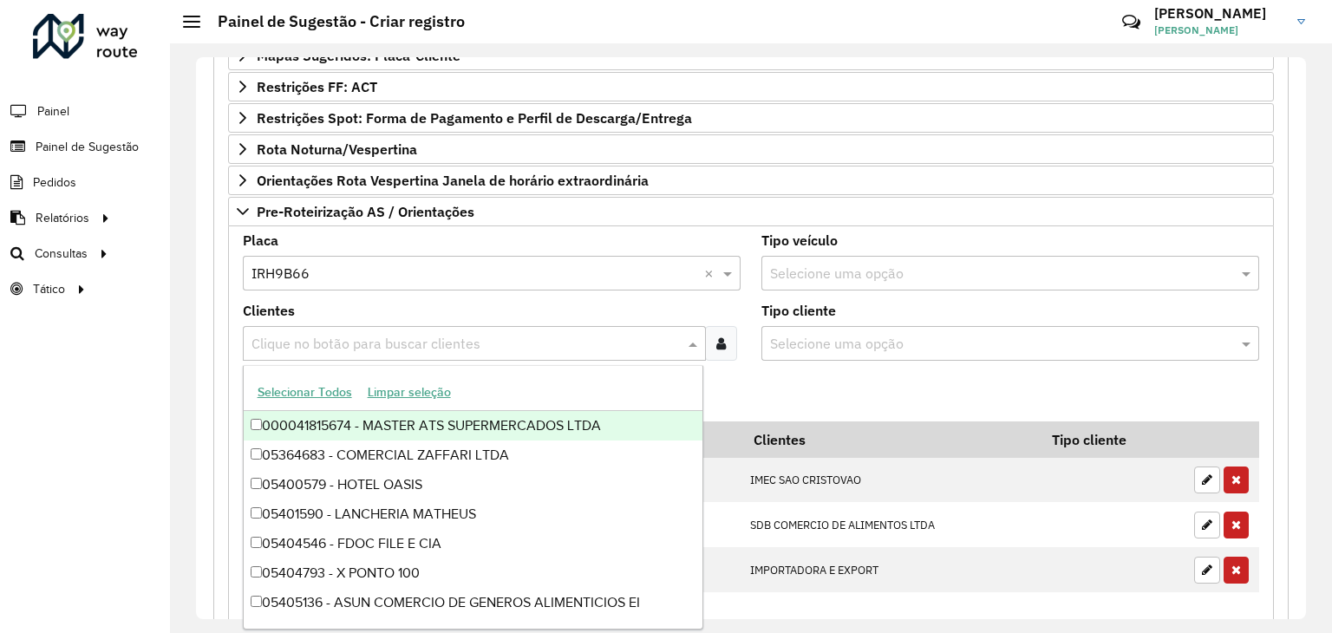
click at [322, 341] on input "text" at bounding box center [465, 344] width 437 height 21
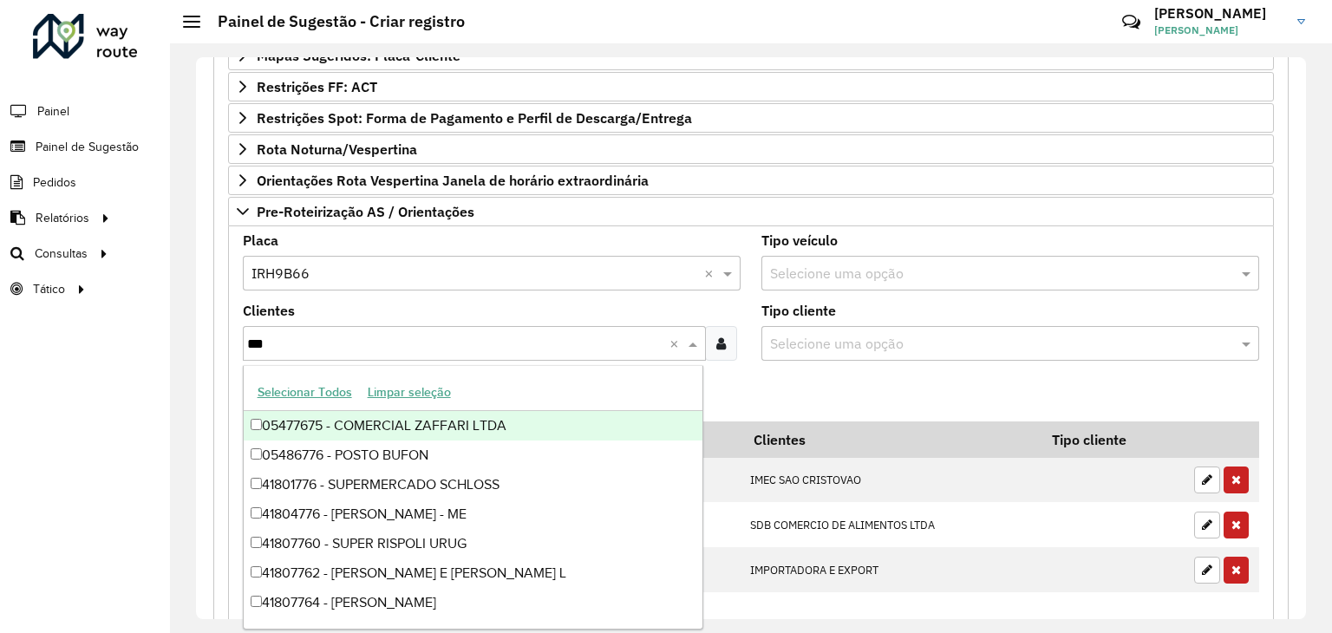
type input "****"
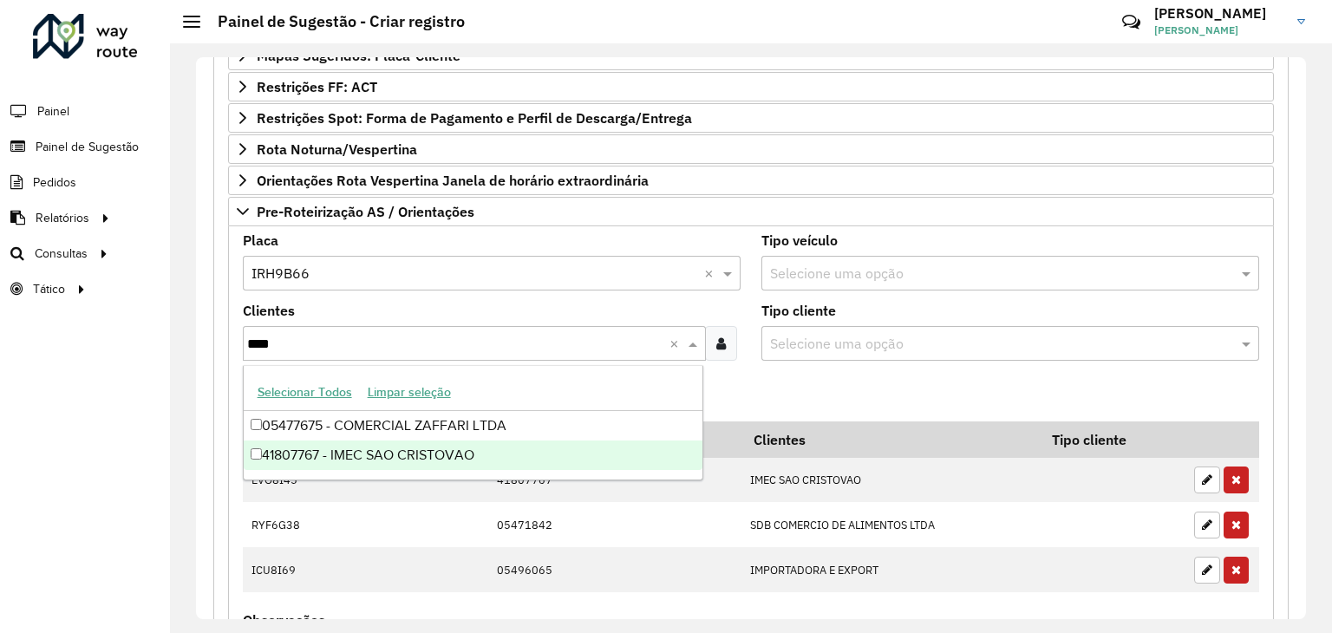
click at [455, 455] on div "41807767 - IMEC SAO CRISTOVAO" at bounding box center [474, 455] width 460 height 29
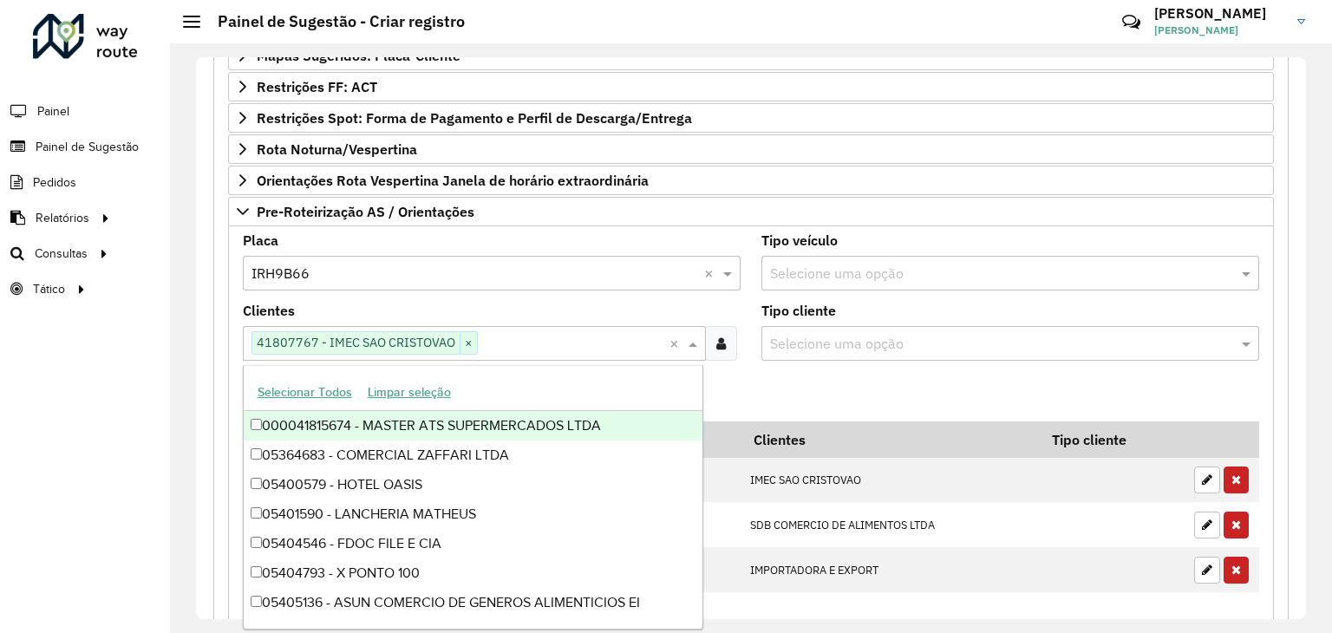
click at [725, 382] on formly-field "Adicionar" at bounding box center [751, 398] width 1038 height 47
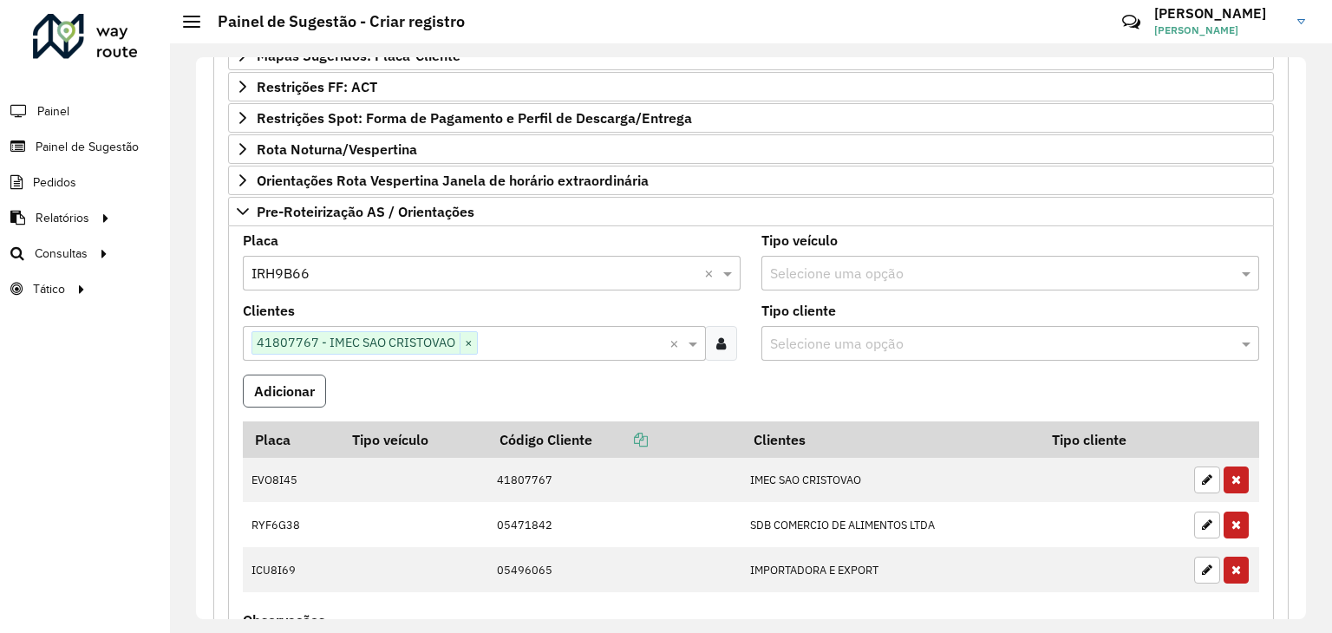
click at [285, 381] on button "Adicionar" at bounding box center [284, 391] width 83 height 33
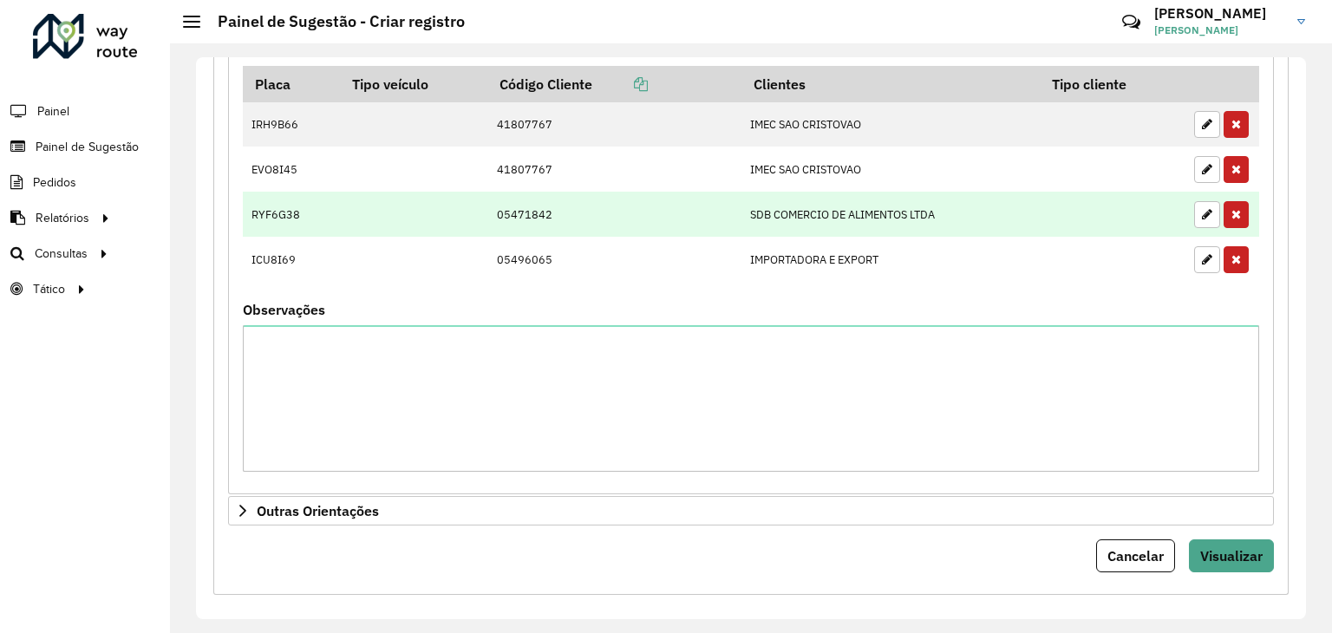
scroll to position [848, 0]
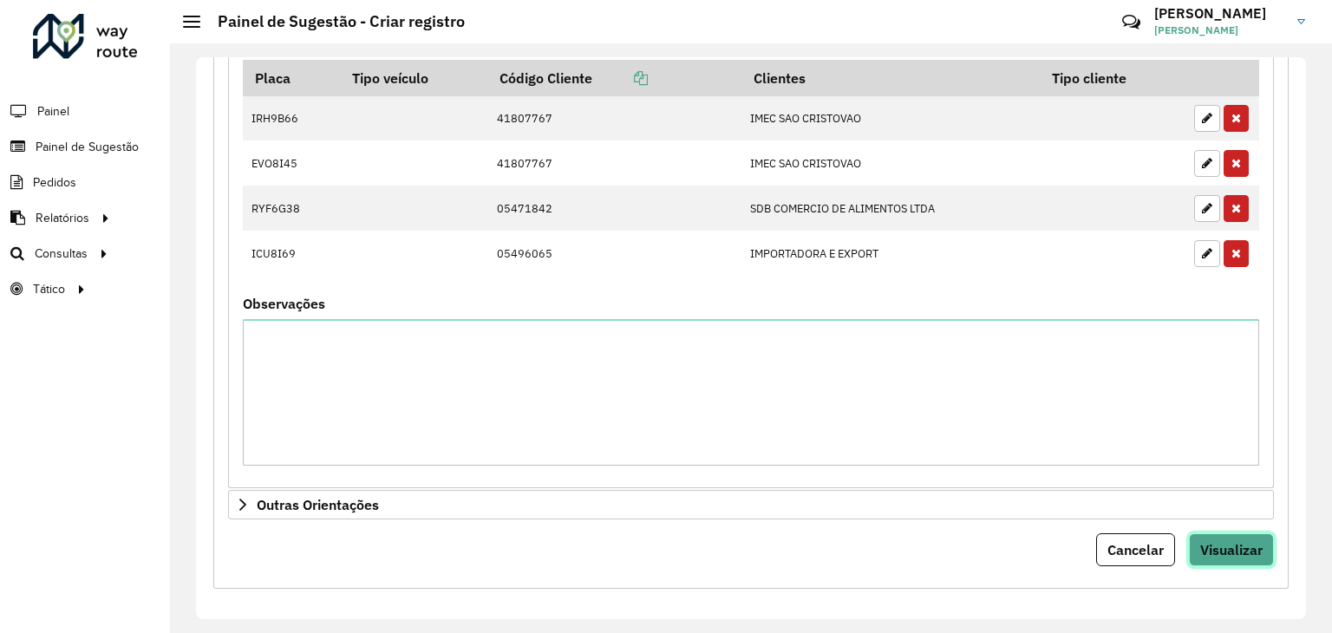
click at [1239, 547] on span "Visualizar" at bounding box center [1232, 549] width 62 height 17
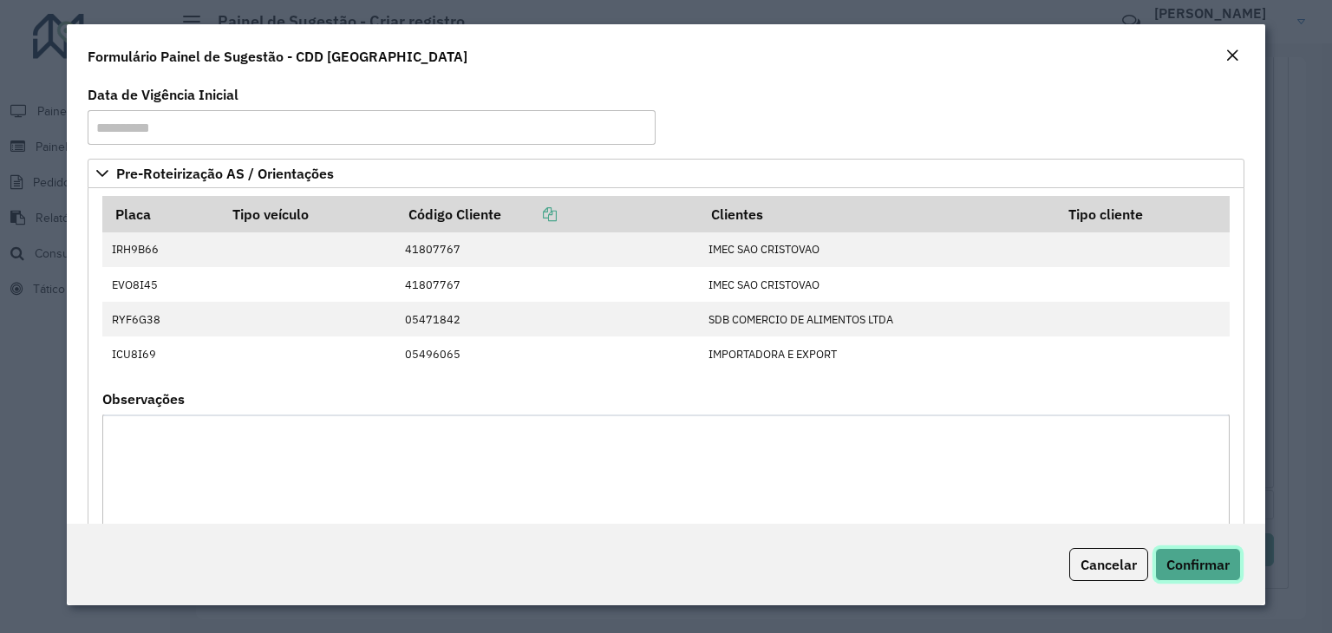
click at [1194, 566] on span "Confirmar" at bounding box center [1198, 564] width 63 height 17
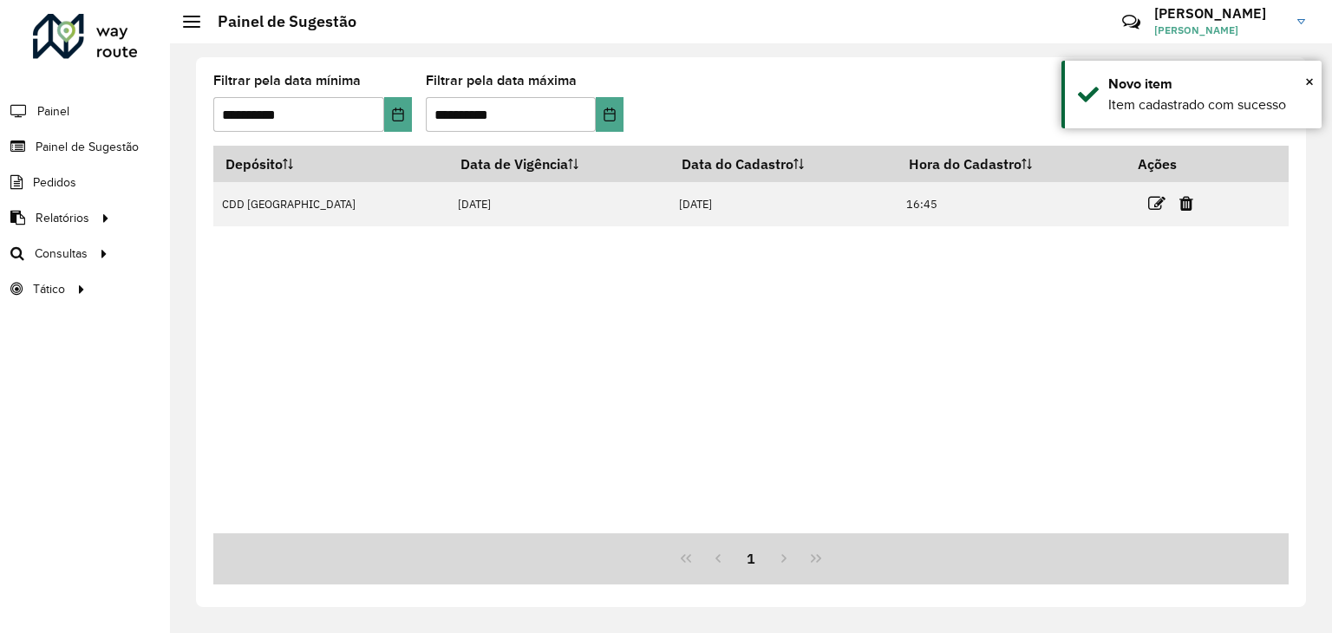
click at [451, 324] on div "Depósito Data de Vigência Data do Cadastro Hora do Cadastro Ações CDD [GEOGRAPH…" at bounding box center [751, 340] width 1076 height 388
